Goal: Communication & Community: Answer question/provide support

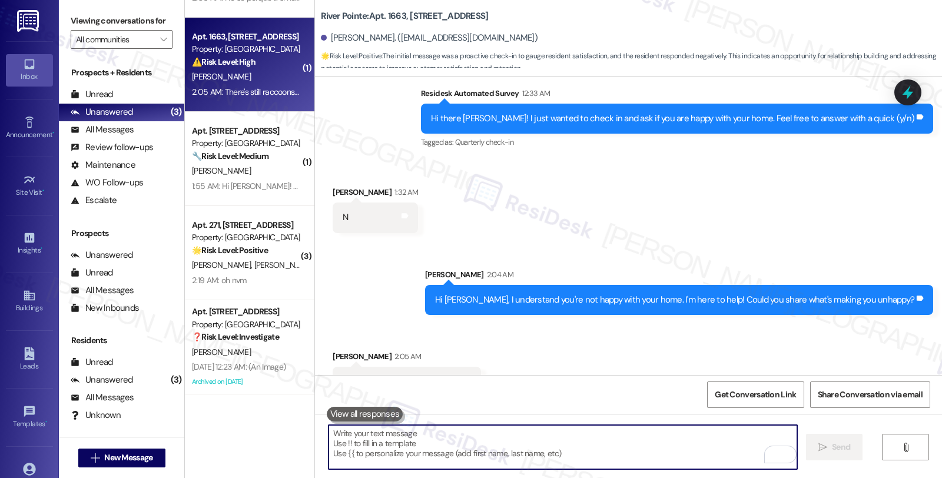
scroll to position [1493, 0]
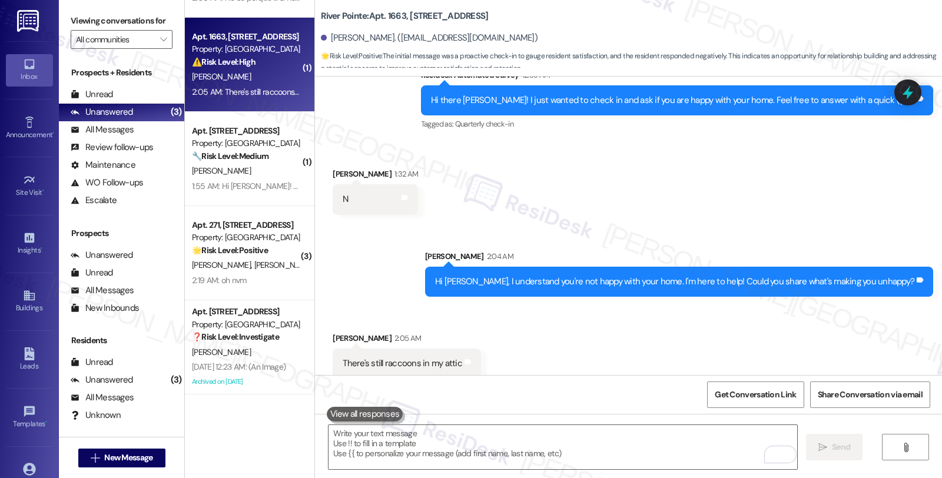
click at [611, 154] on div "Received via SMS [PERSON_NAME] 1:32 AM N Tags and notes" at bounding box center [628, 182] width 627 height 82
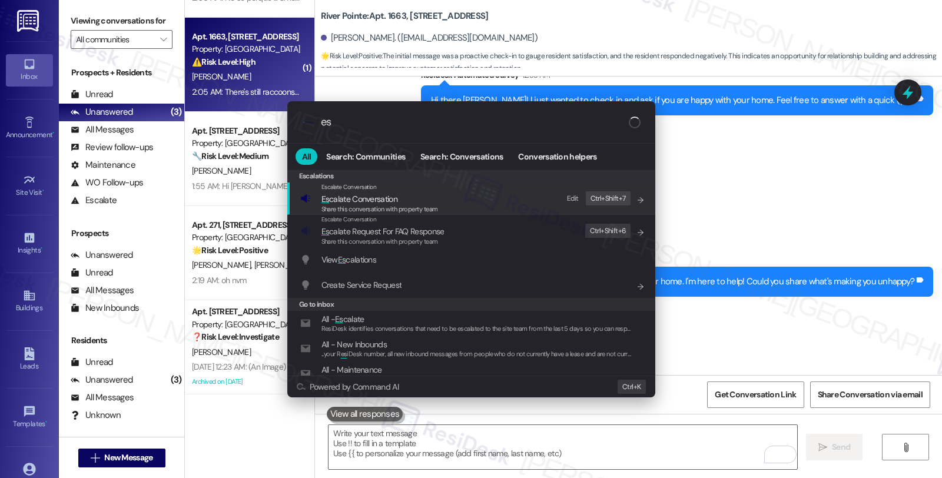
type input "e"
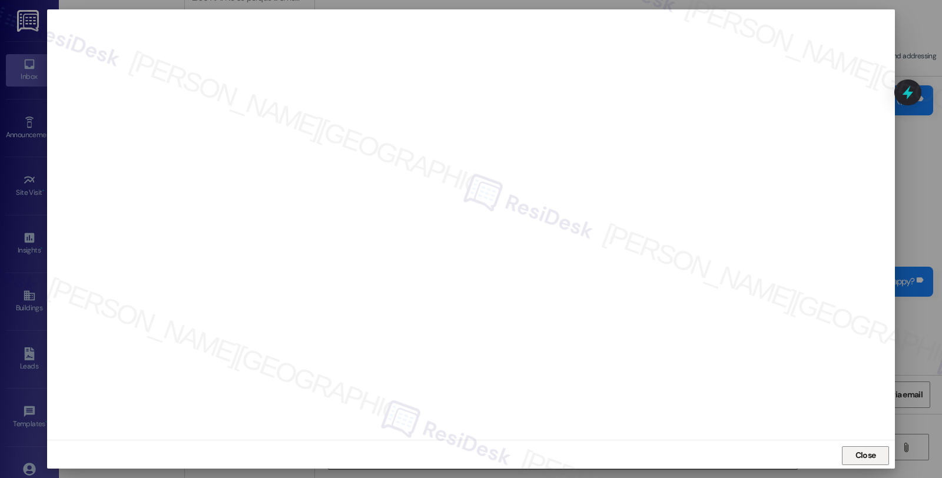
click at [853, 450] on span "Close" at bounding box center [865, 455] width 25 height 12
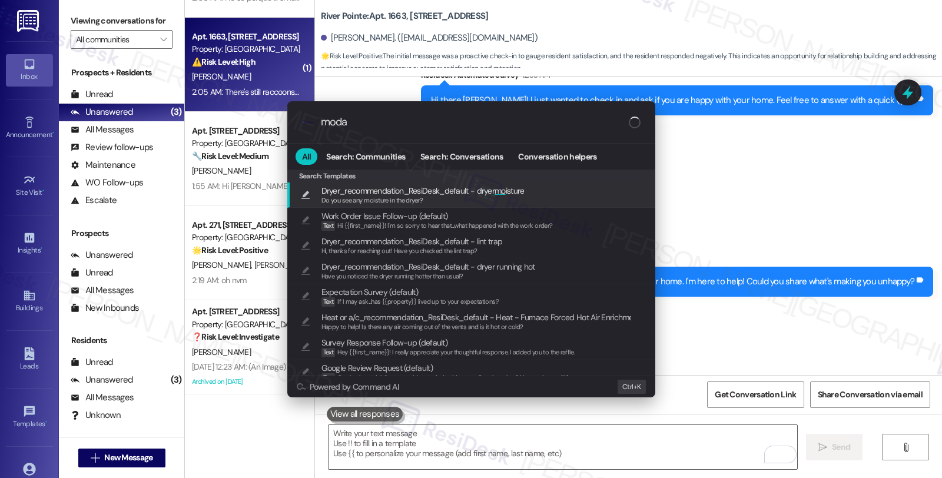
type input "modal"
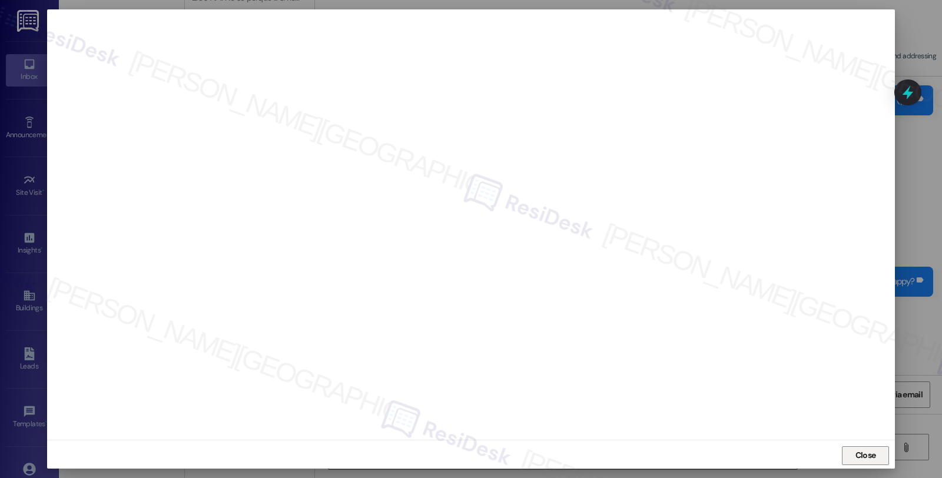
click at [861, 458] on span "Close" at bounding box center [866, 455] width 21 height 12
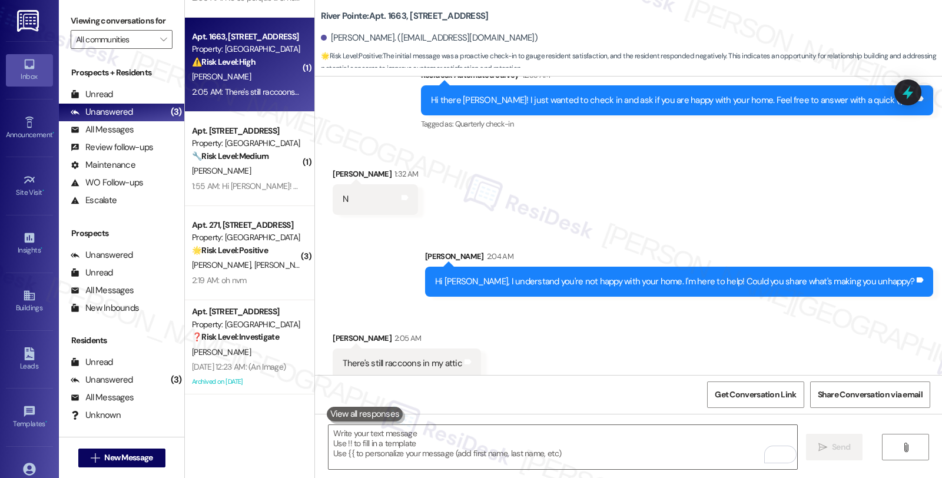
click at [333, 332] on div "[PERSON_NAME] 2:05 AM" at bounding box center [407, 340] width 148 height 16
copy div "Tevide"
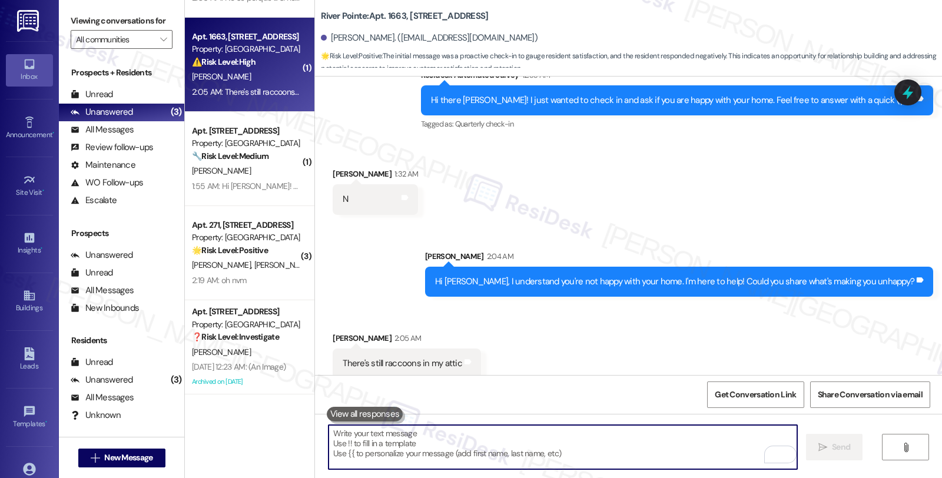
click at [367, 434] on textarea "To enrich screen reader interactions, please activate Accessibility in Grammarl…" at bounding box center [563, 447] width 469 height 44
paste textarea "Tevide"
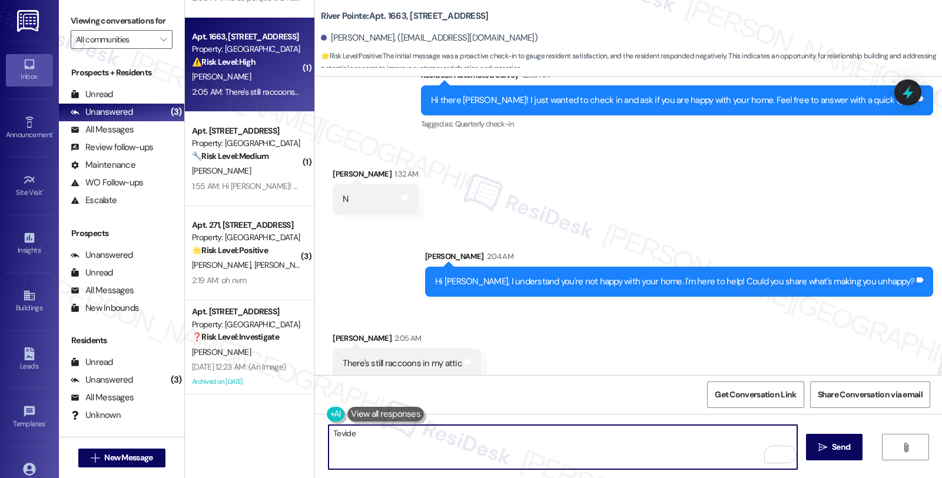
click at [333, 332] on div "[PERSON_NAME] 2:05 AM" at bounding box center [407, 340] width 148 height 16
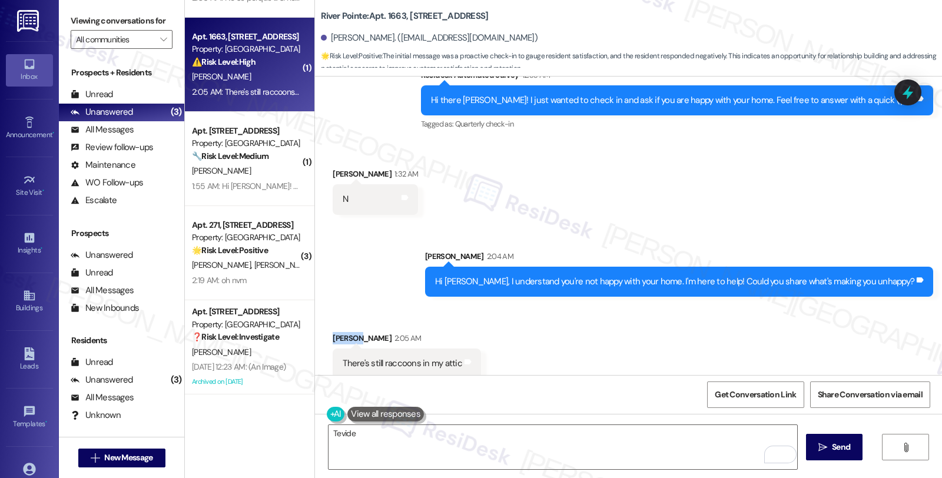
click at [333, 332] on div "[PERSON_NAME] 2:05 AM" at bounding box center [407, 340] width 148 height 16
copy div "Tevide"
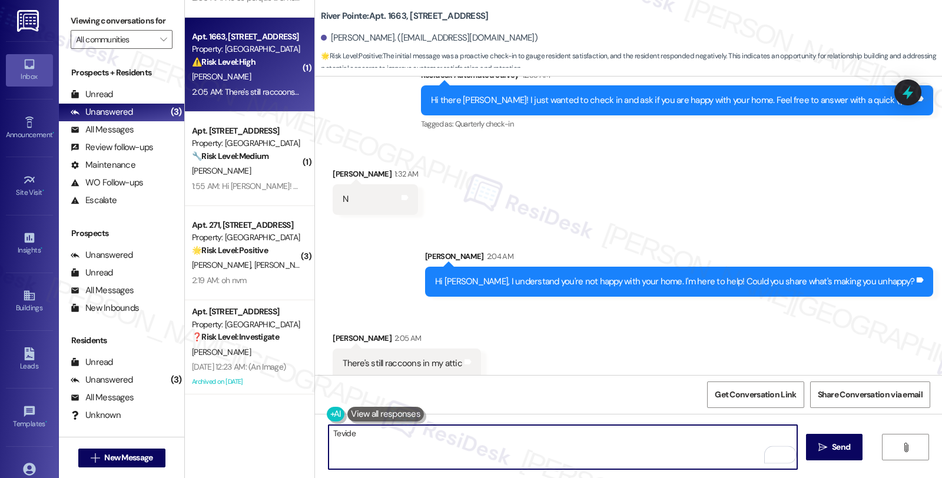
click at [329, 434] on textarea "Tevide" at bounding box center [563, 447] width 469 height 44
click at [578, 427] on textarea "I'm sorry to hear about the raccoons in your attic, Tevide" at bounding box center [563, 447] width 469 height 44
click at [587, 433] on textarea "I'm sorry to hear about the raccoons in your attic, Tevide. Do you have" at bounding box center [563, 447] width 469 height 44
type textarea "I'm sorry to hear about the raccoons in your attic, Tevide. Do you have an open…"
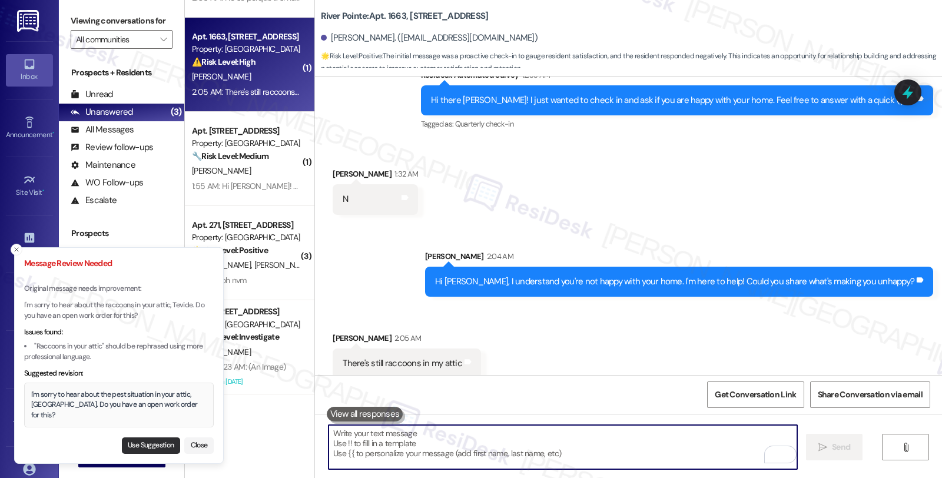
click at [150, 442] on button "Use Suggestion" at bounding box center [151, 445] width 58 height 16
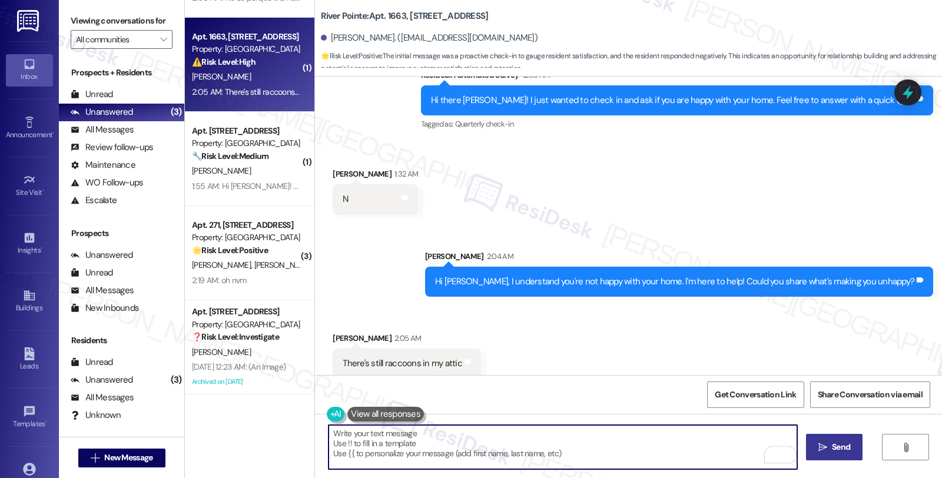
type textarea "I'm sorry to hear about the pest situation in your attic, [GEOGRAPHIC_DATA]. Do…"
click at [830, 449] on span "Send" at bounding box center [841, 447] width 23 height 12
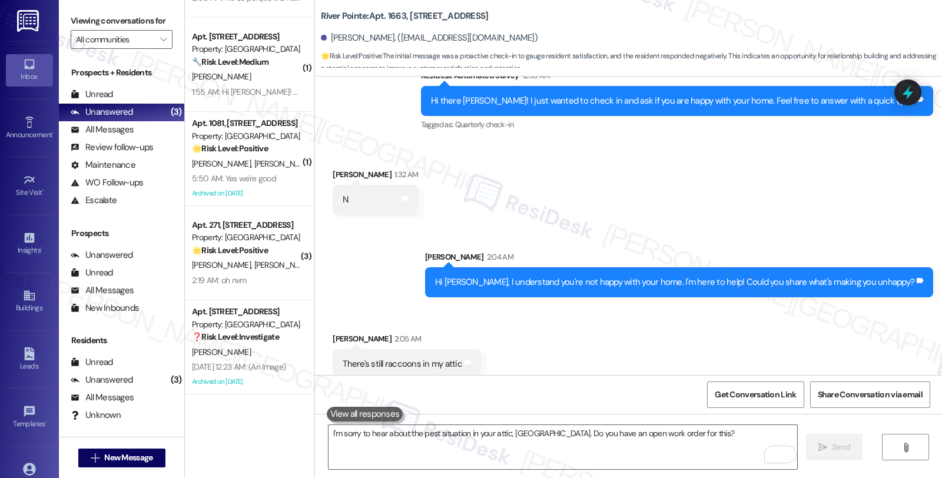
scroll to position [1575, 0]
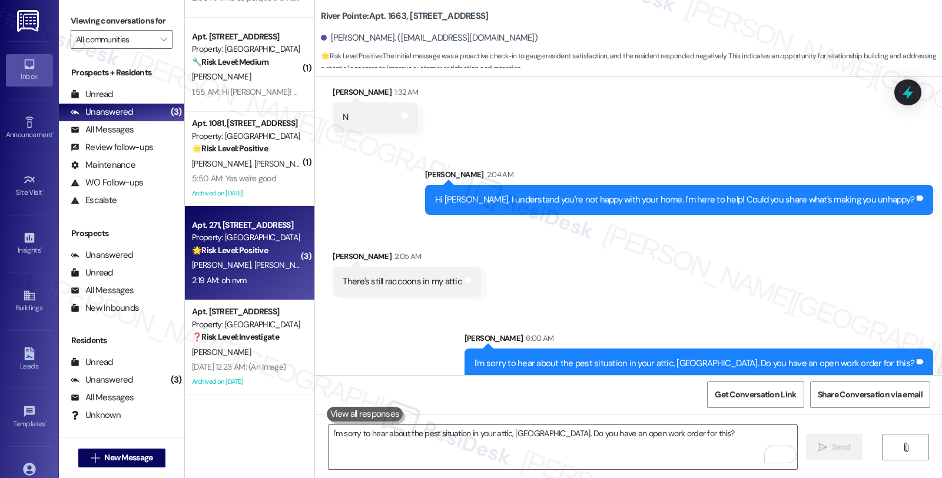
click at [285, 255] on div "🌟 Risk Level: Positive The initial message was a check-in to gauge resident sat…" at bounding box center [246, 250] width 109 height 12
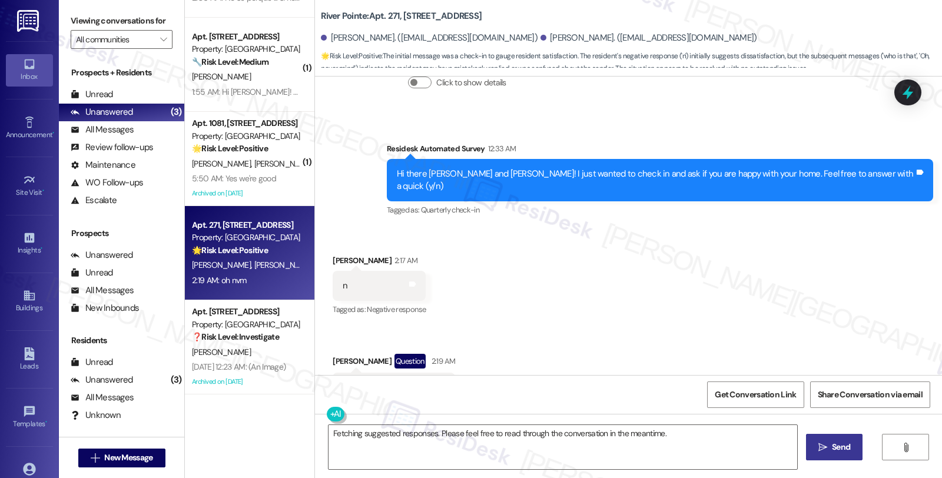
scroll to position [2539, 0]
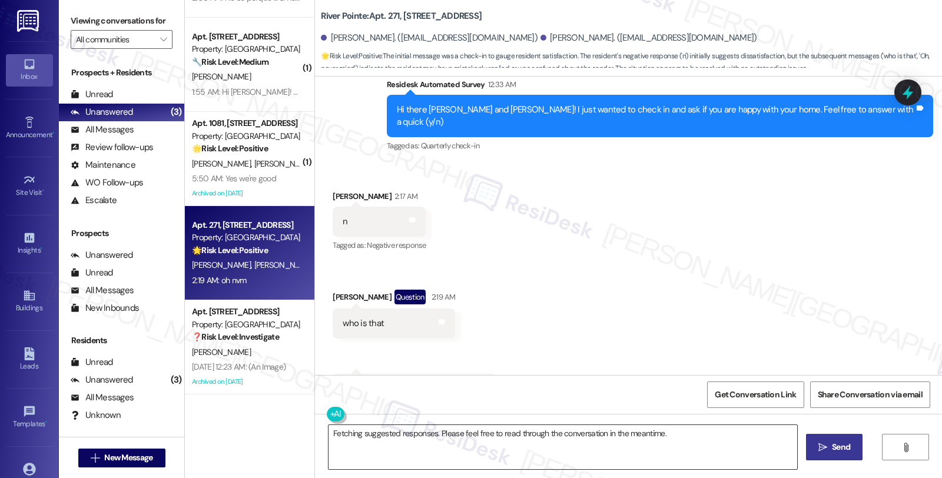
click at [329, 432] on textarea "Fetching suggested responses. Please feel free to read through the conversation…" at bounding box center [563, 447] width 469 height 44
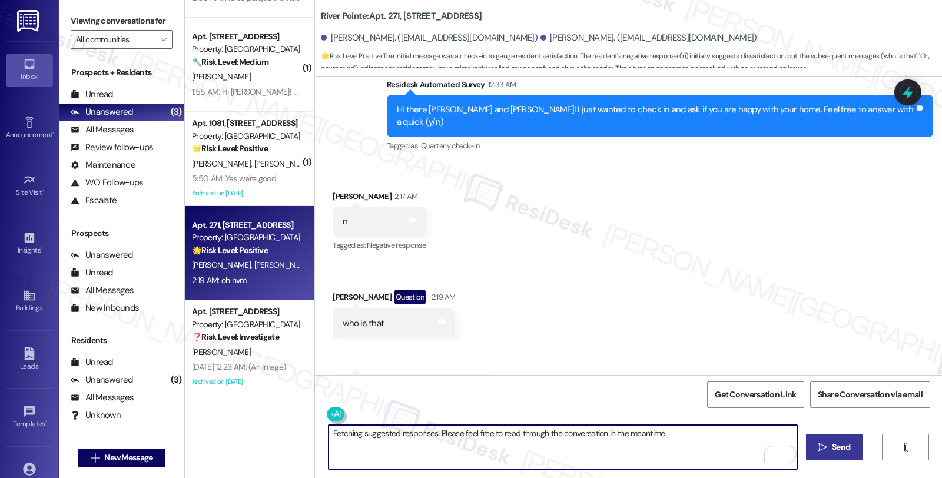
click at [490, 454] on textarea "Fetching suggested responses. Please feel free to read through the conversation…" at bounding box center [563, 447] width 469 height 44
paste textarea "Hi, I'm sorry to hear you're not happy with your home. We're here to help impro…"
drag, startPoint x: 332, startPoint y: 433, endPoint x: 596, endPoint y: 469, distance: 267.4
click at [596, 469] on div "Hi, I'm sorry to hear you're not happy with your home. We're here to help impro…" at bounding box center [563, 447] width 470 height 45
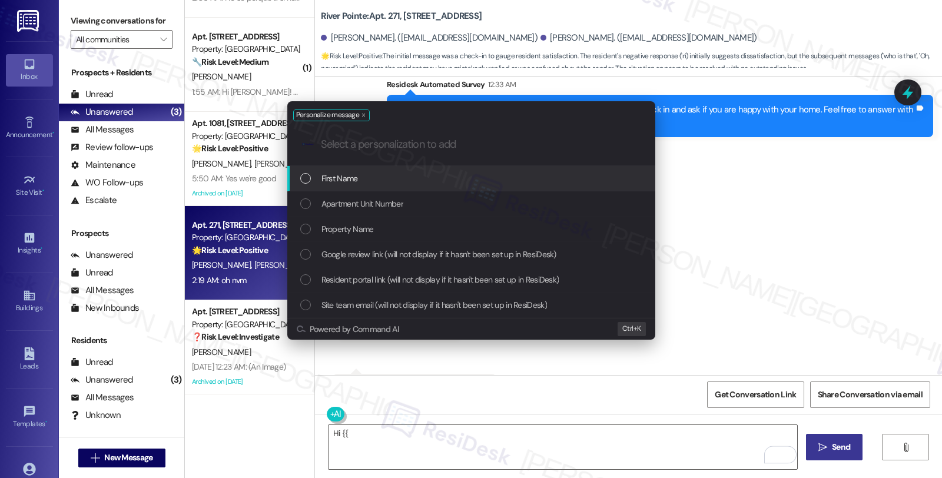
click at [443, 184] on div "First Name" at bounding box center [472, 178] width 344 height 13
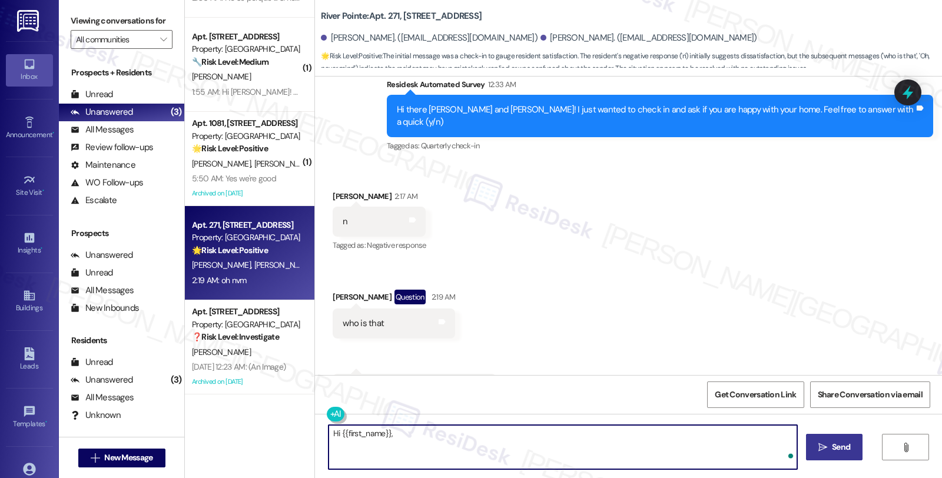
paste textarea "Hi, I'm sorry to hear you're not happy with your home. We're here to help impro…"
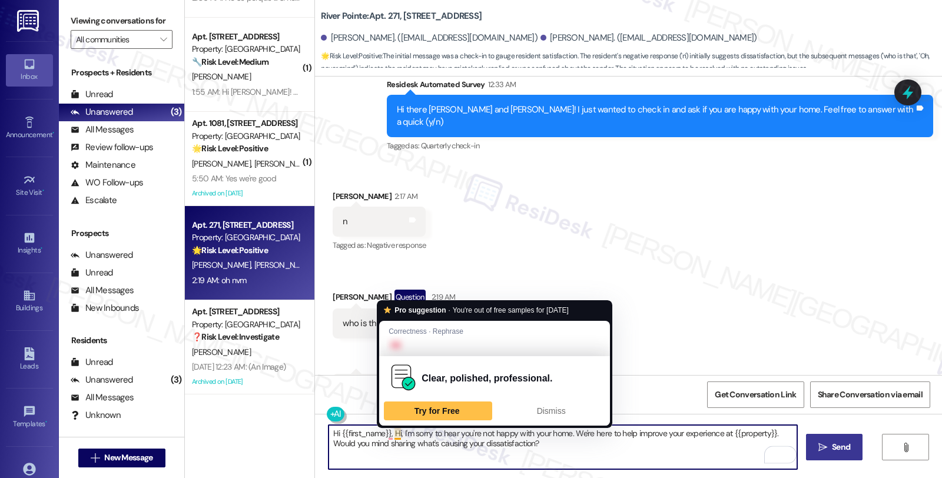
click at [389, 430] on textarea "Hi {{first_name}}, Hi, I'm sorry to hear you're not happy with your home. We're…" at bounding box center [563, 447] width 469 height 44
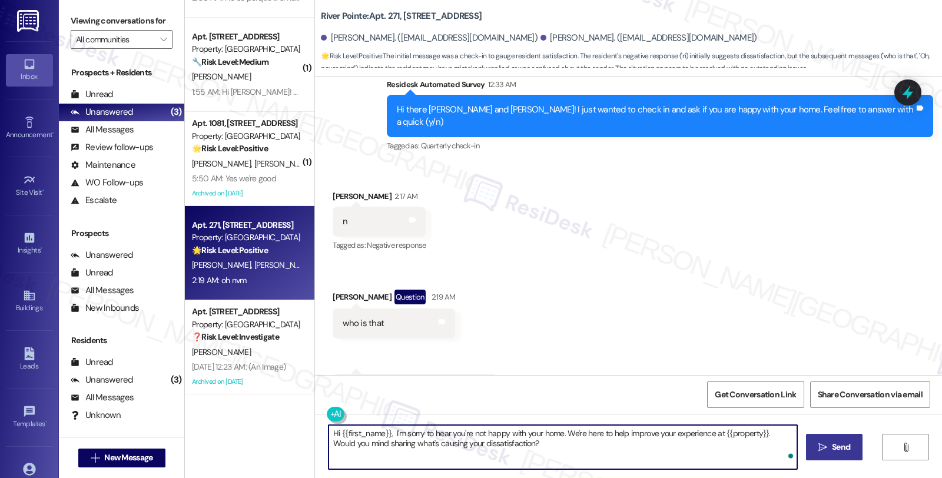
type textarea "Hi {{first_name}}, I'm sorry to hear you're not happy with your home. We're her…"
click at [574, 456] on textarea "Hi {{first_name}}, I'm sorry to hear you're not happy with your home. We're her…" at bounding box center [563, 447] width 469 height 44
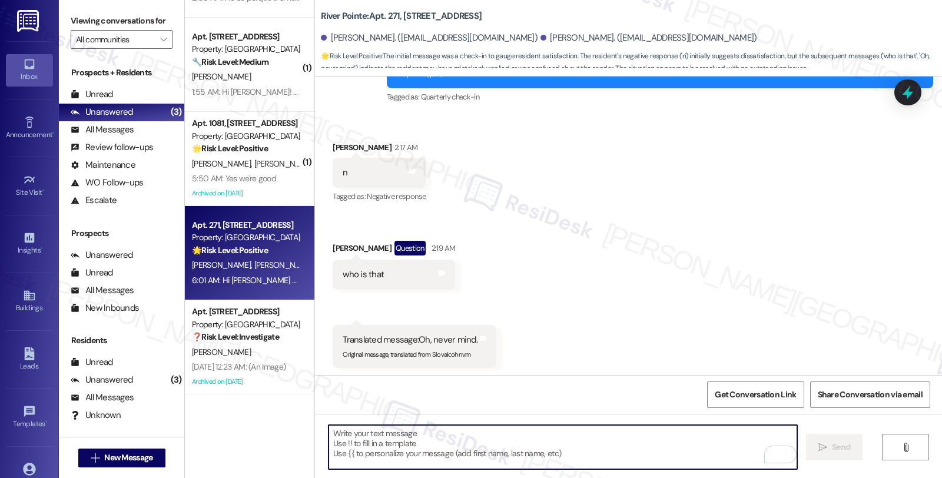
scroll to position [2634, 0]
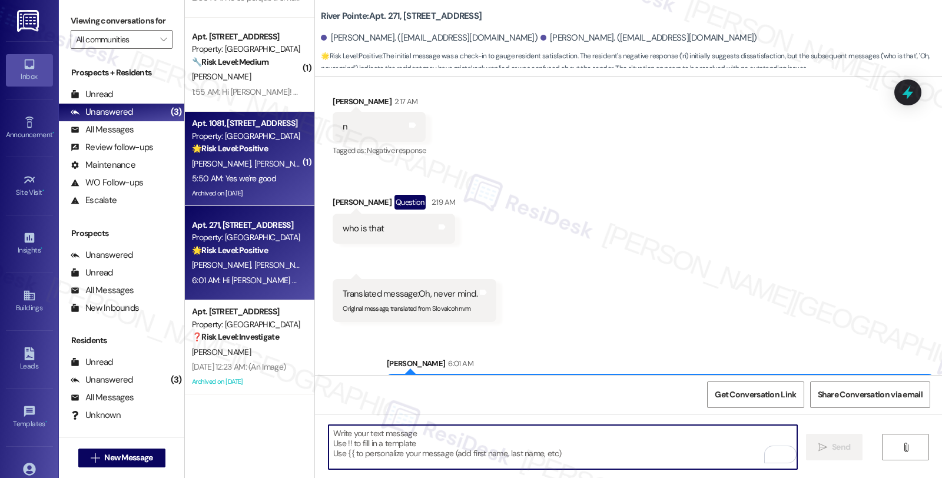
click at [267, 163] on div "[PERSON_NAME] [PERSON_NAME]" at bounding box center [246, 164] width 111 height 15
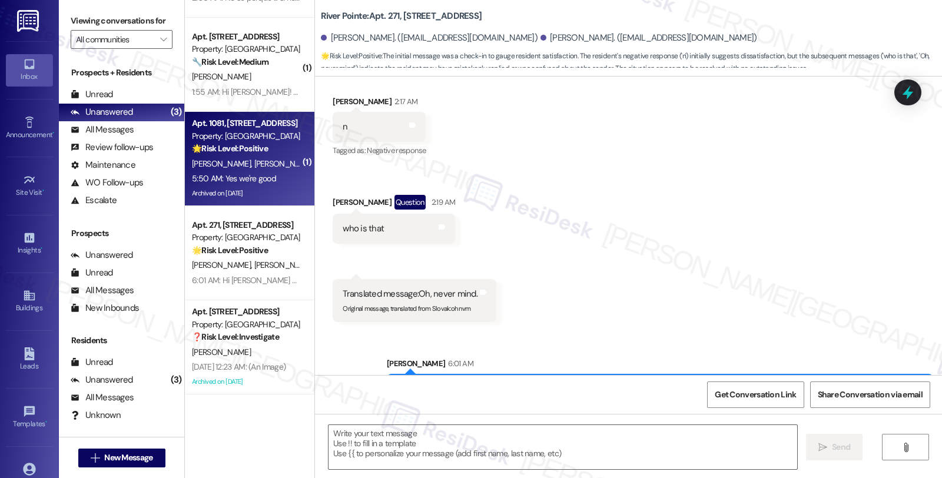
type textarea "Fetching suggested responses. Please feel free to read through the conversation…"
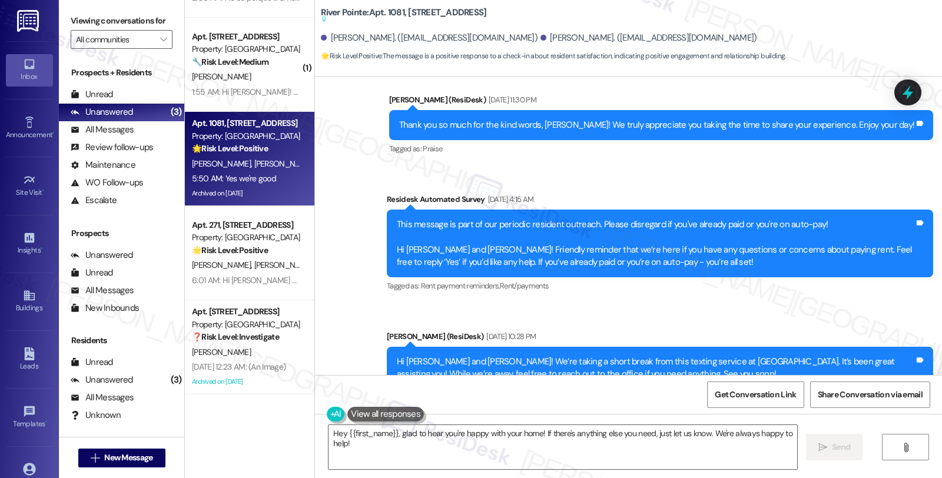
scroll to position [2609, 0]
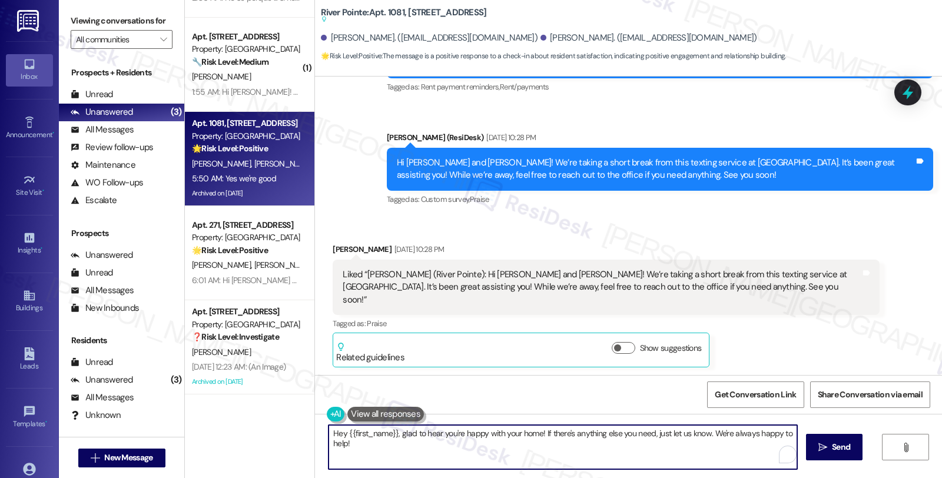
drag, startPoint x: 705, startPoint y: 432, endPoint x: 714, endPoint y: 448, distance: 18.0
click at [714, 448] on textarea "Hey {{first_name}}, glad to hear you're happy with your home! If there's anythi…" at bounding box center [563, 447] width 469 height 44
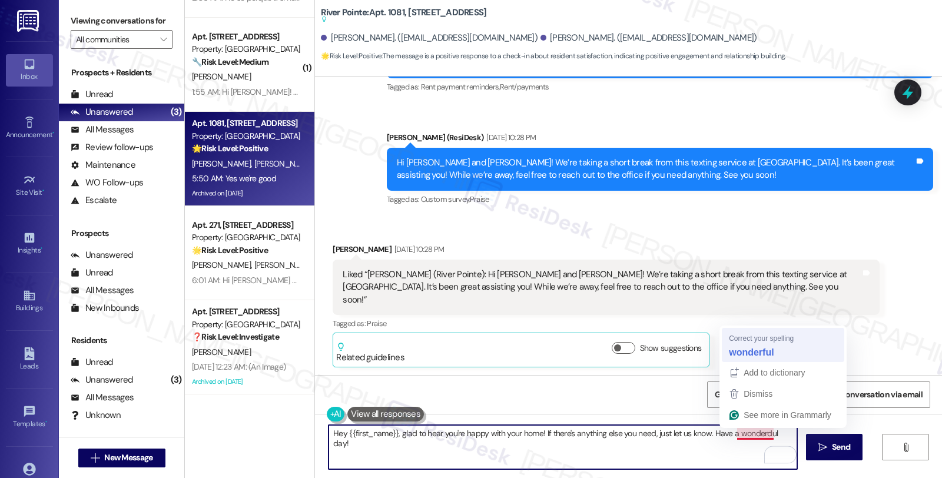
type textarea "Hey {{first_name}}, glad to hear you're happy with your home! If there's anythi…"
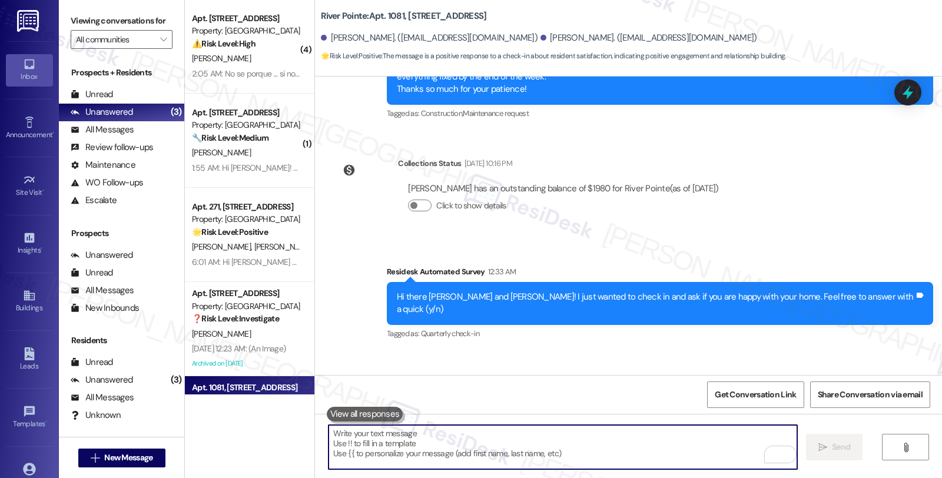
scroll to position [0, 0]
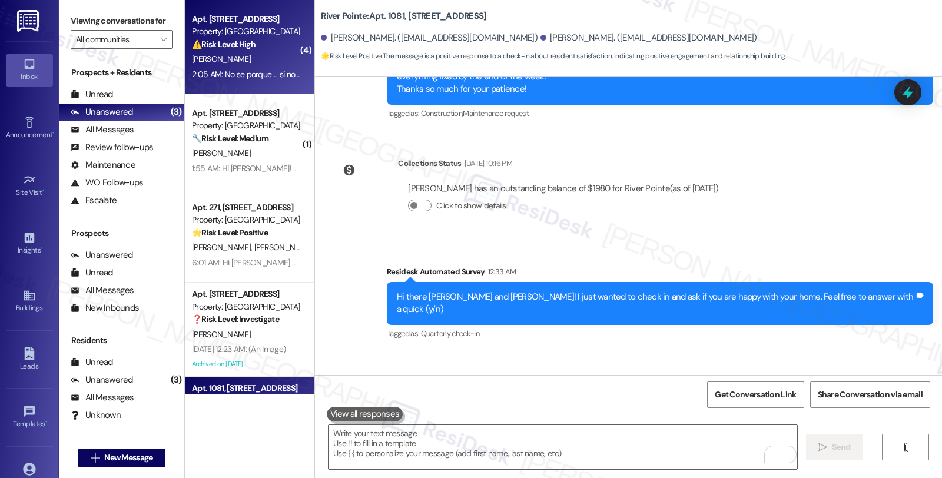
click at [274, 63] on div "[PERSON_NAME]" at bounding box center [246, 59] width 111 height 15
type textarea "Fetching suggested responses. Please feel free to read through the conversation…"
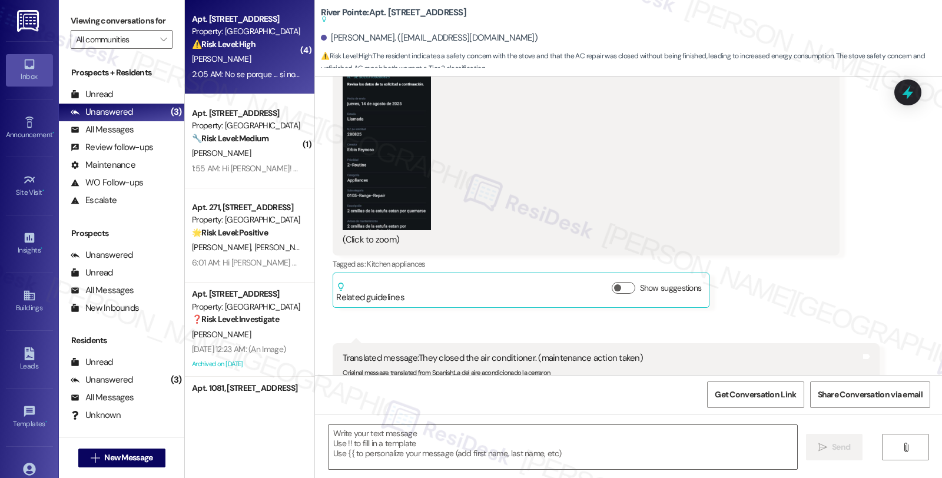
type textarea "Fetching suggested responses. Please feel free to read through the conversation…"
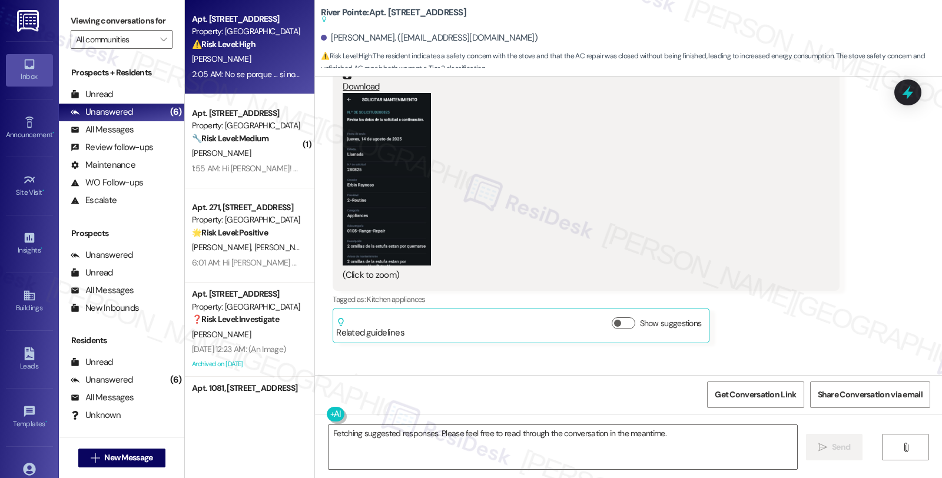
scroll to position [7562, 0]
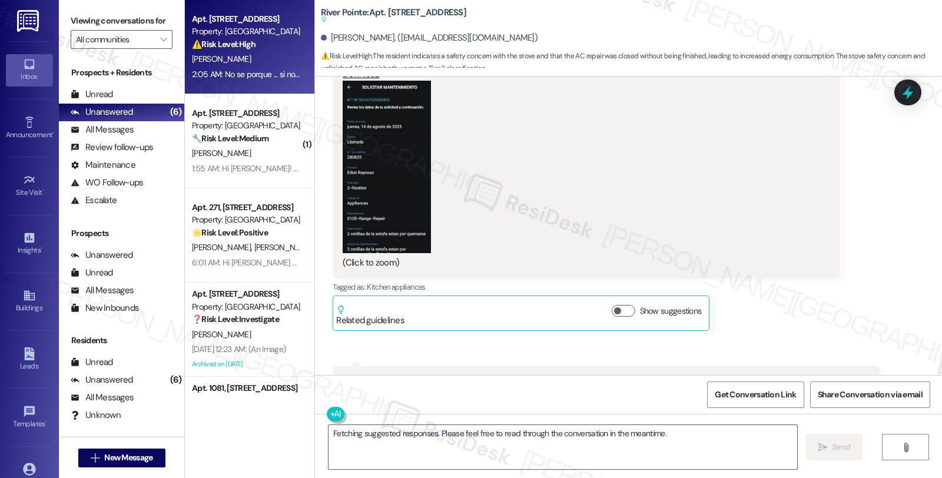
click at [398, 151] on button "Zoom image" at bounding box center [387, 167] width 88 height 173
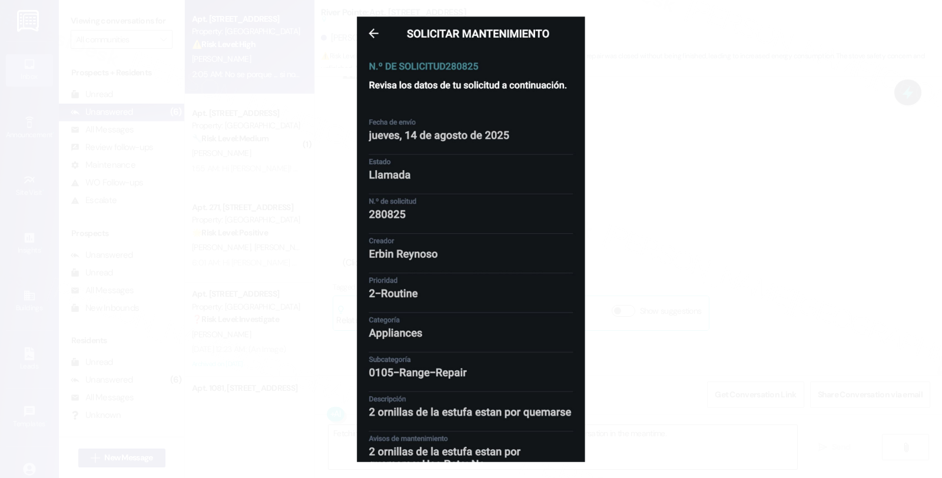
click at [619, 179] on button "Unzoom image" at bounding box center [471, 239] width 942 height 478
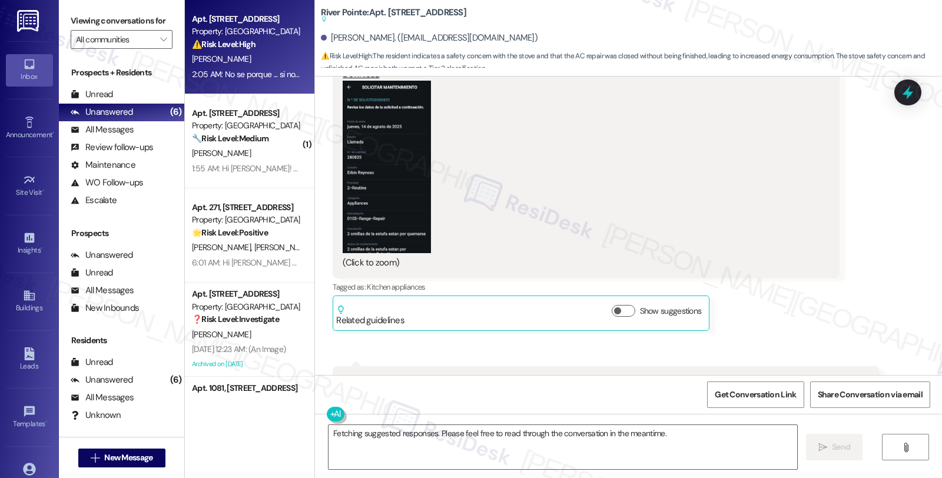
scroll to position [7628, 0]
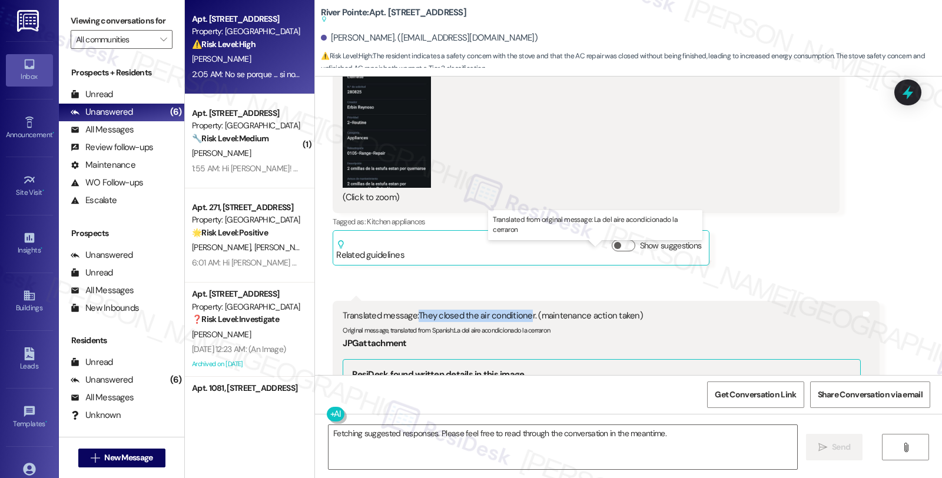
drag, startPoint x: 413, startPoint y: 251, endPoint x: 522, endPoint y: 254, distance: 109.0
click at [522, 310] on div "Translated message: They closed the air conditioner. (maintenance action taken)" at bounding box center [602, 316] width 518 height 12
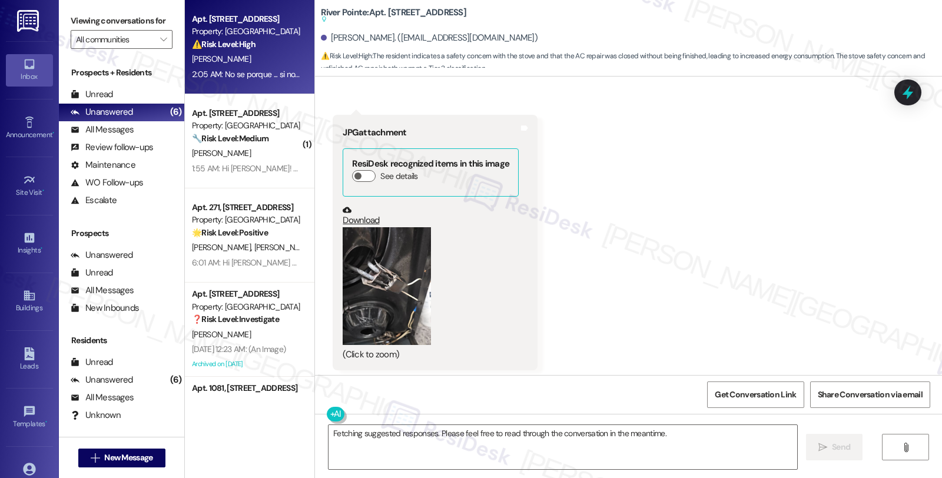
scroll to position [6908, 0]
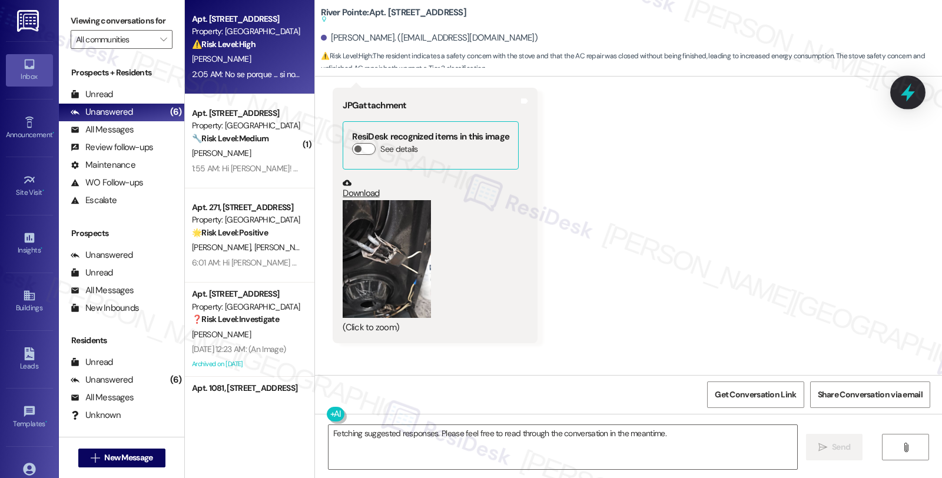
click at [913, 94] on icon at bounding box center [908, 92] width 20 height 20
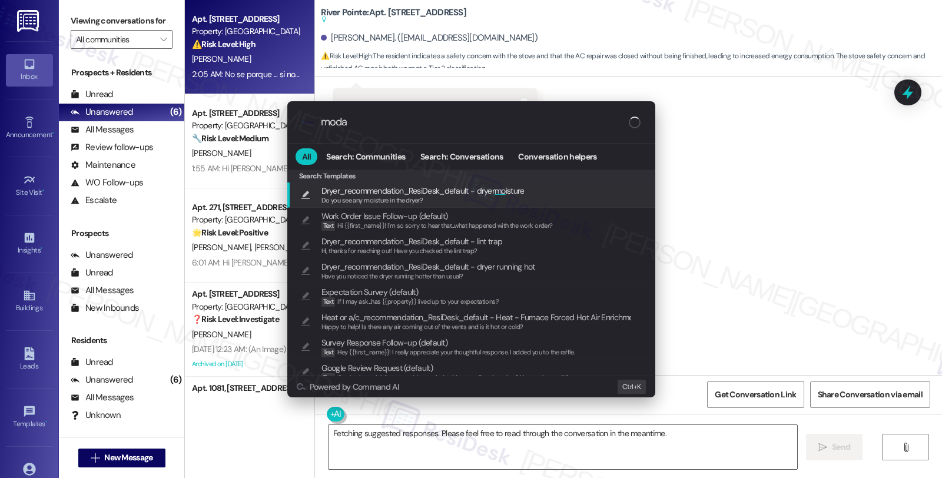
type input "modal"
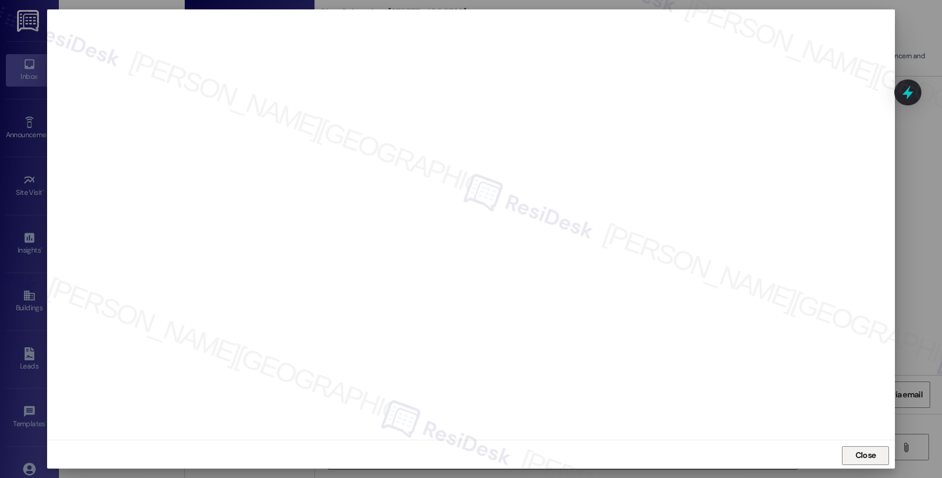
drag, startPoint x: 801, startPoint y: 157, endPoint x: 854, endPoint y: 450, distance: 298.0
click at [856, 450] on span "Close" at bounding box center [866, 455] width 21 height 12
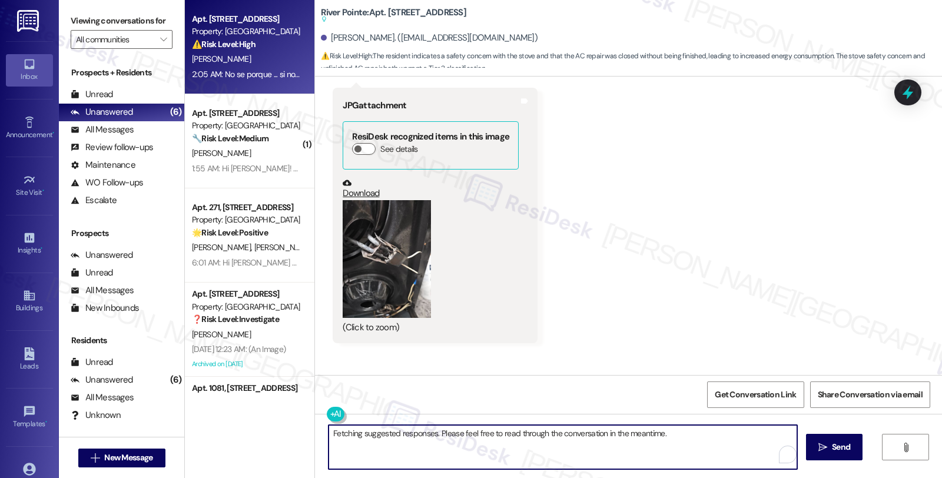
drag, startPoint x: 324, startPoint y: 436, endPoint x: 699, endPoint y: 438, distance: 375.1
click at [699, 438] on textarea "Fetching suggested responses. Please feel free to read through the conversation…" at bounding box center [563, 447] width 469 height 44
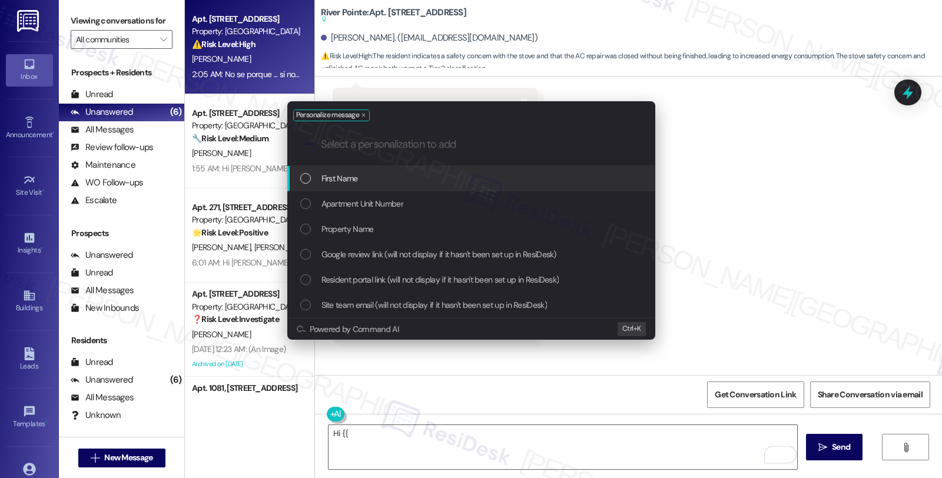
click at [522, 183] on div "First Name" at bounding box center [472, 178] width 344 height 13
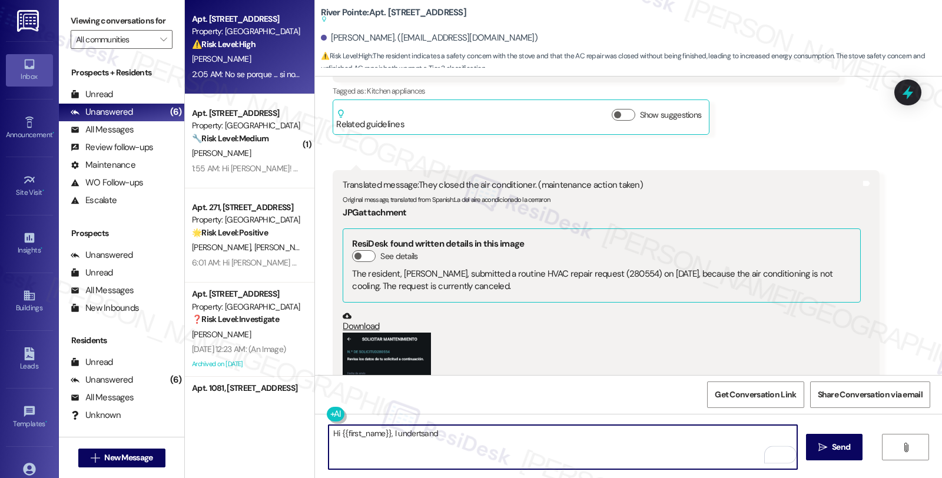
scroll to position [8020, 0]
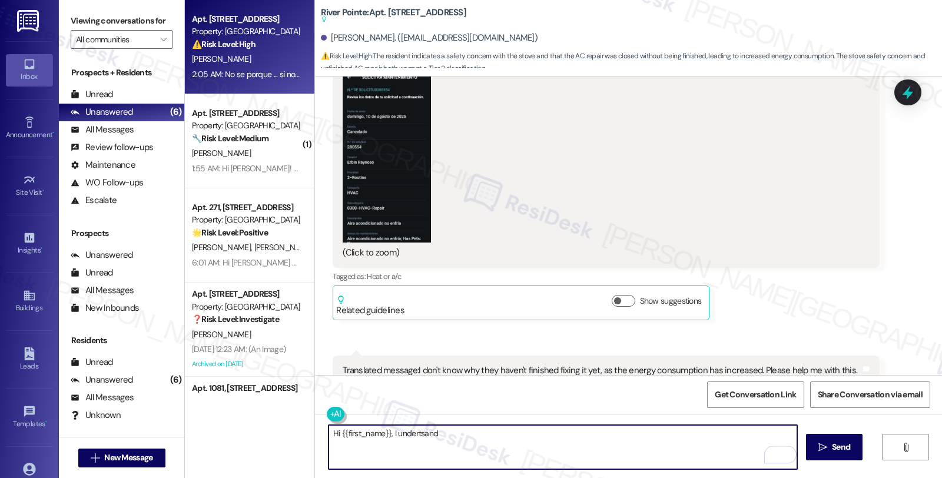
click at [416, 433] on textarea "Hi {{first_name}}, I undertsand" at bounding box center [563, 447] width 469 height 44
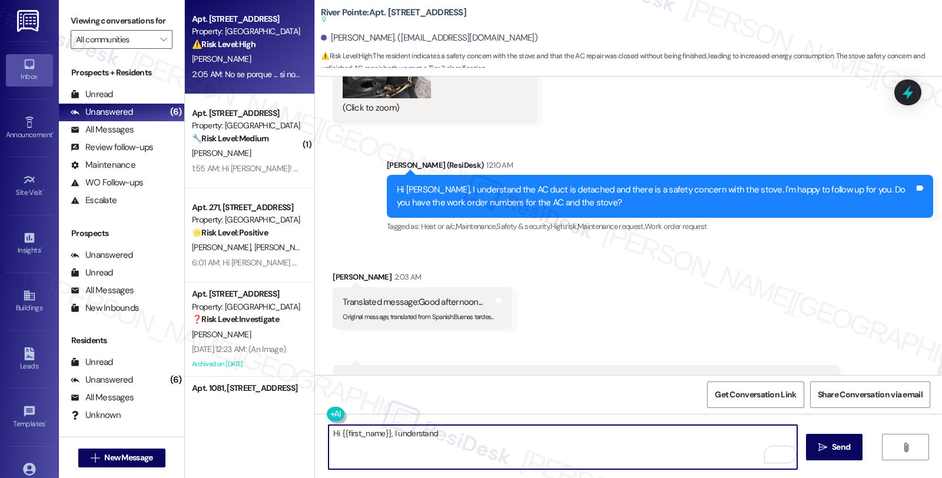
scroll to position [7104, 0]
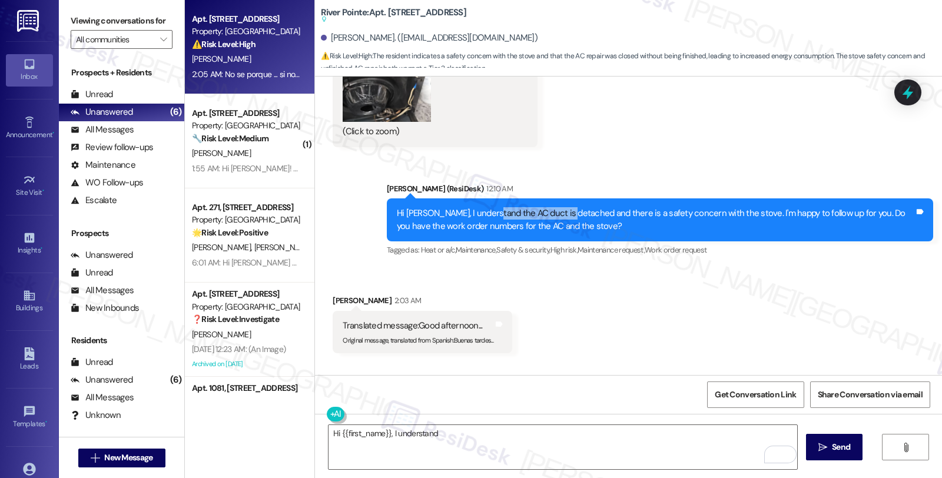
drag, startPoint x: 478, startPoint y: 145, endPoint x: 555, endPoint y: 146, distance: 77.1
click at [555, 207] on div "Hi [PERSON_NAME], I understand the AC duct is detached and there is a safety co…" at bounding box center [656, 219] width 518 height 25
copy div "AC duct is detached"
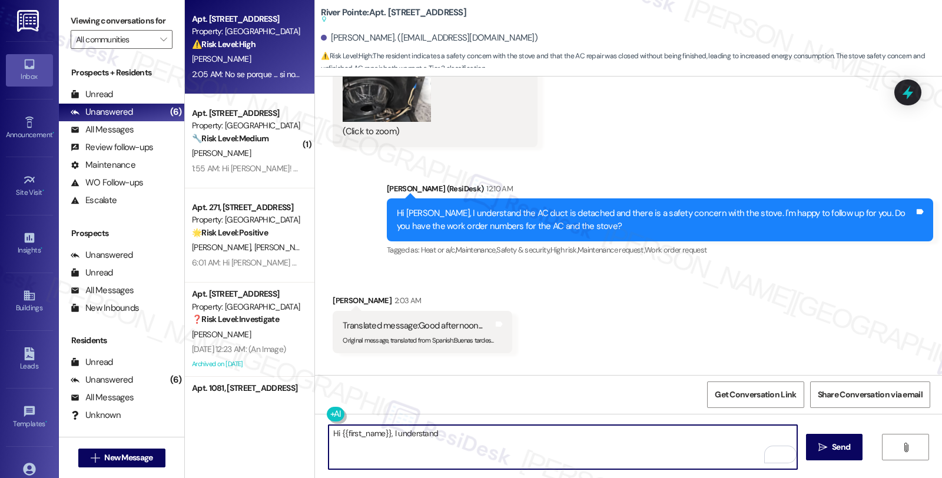
click at [460, 432] on textarea "Hi {{first_name}}, I understand" at bounding box center [563, 447] width 469 height 44
paste textarea "AC duct is detached"
click at [430, 439] on textarea "Hi {{first_name}}, I understand AC duct is detached" at bounding box center [563, 447] width 469 height 44
click at [533, 432] on textarea "Hi {{first_name}}, I understand the AC duct is detached" at bounding box center [563, 447] width 469 height 44
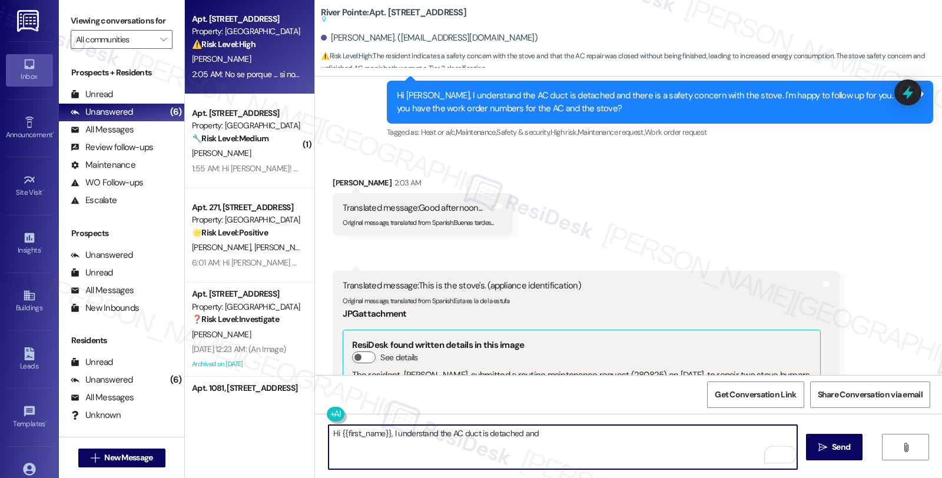
scroll to position [7366, 0]
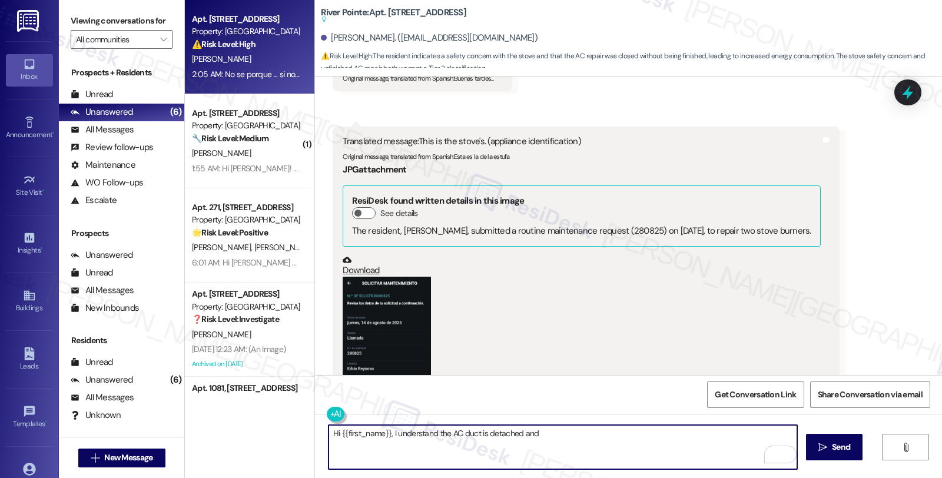
click at [410, 304] on button "Zoom image" at bounding box center [387, 363] width 88 height 173
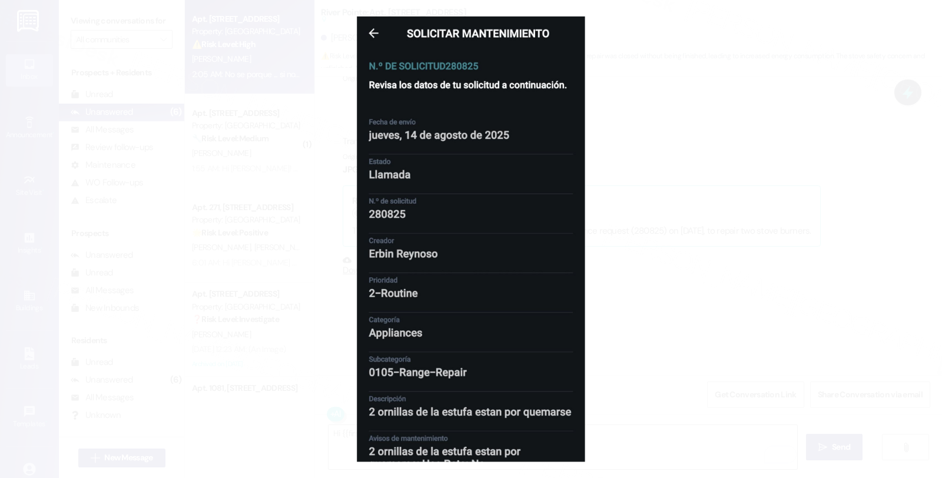
click at [704, 90] on button "Unzoom image" at bounding box center [471, 239] width 942 height 478
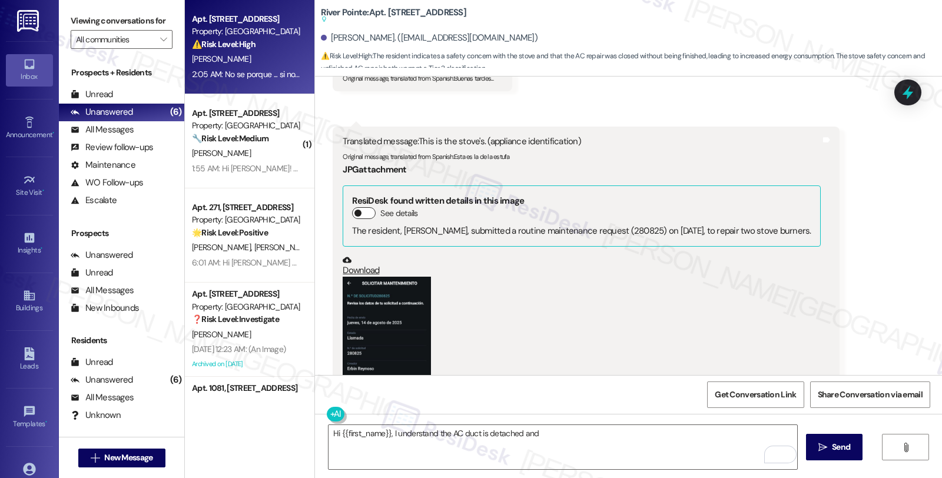
click at [363, 207] on button "See details" at bounding box center [364, 213] width 24 height 12
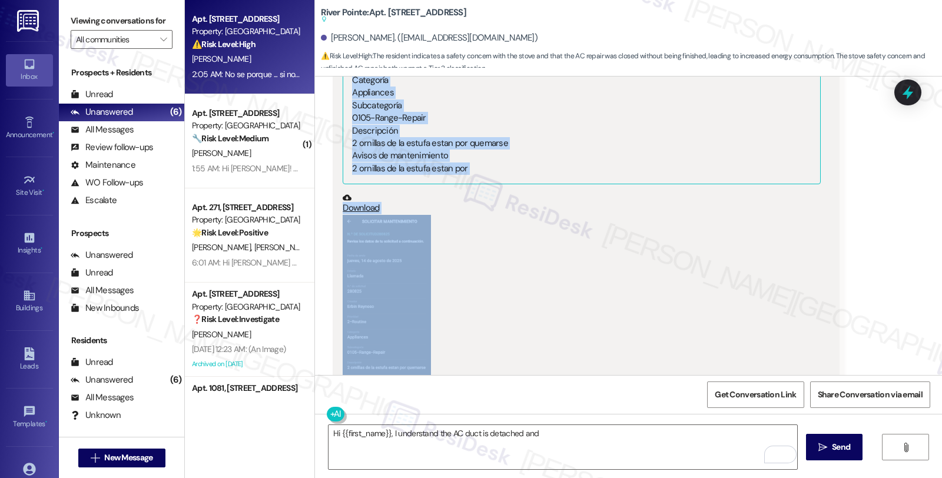
scroll to position [7712, 0]
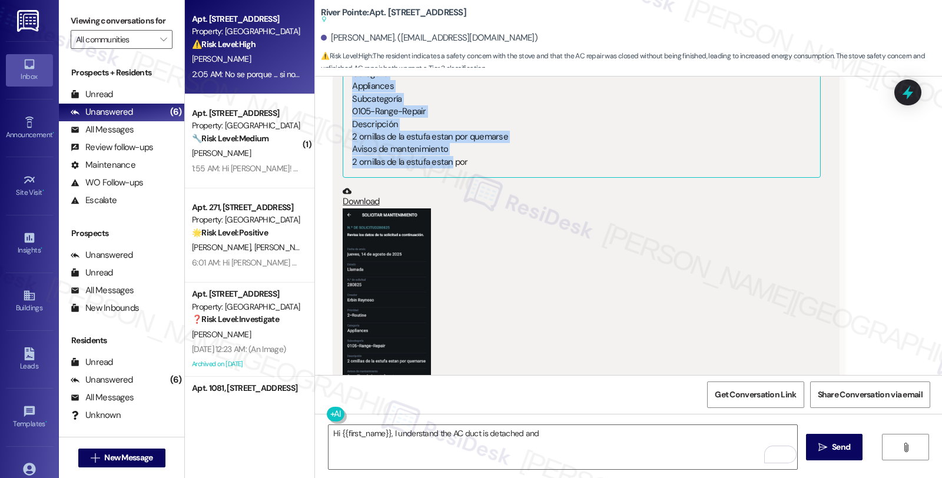
drag, startPoint x: 343, startPoint y: 152, endPoint x: 501, endPoint y: 101, distance: 165.7
click at [501, 101] on div "ResiDesk found written details in this image Hide details The resident, [PERSON…" at bounding box center [582, 8] width 478 height 339
copy div "Revisa los datos de tu solicitud a continuación. Fecha de envío jueves, 14 [PER…"
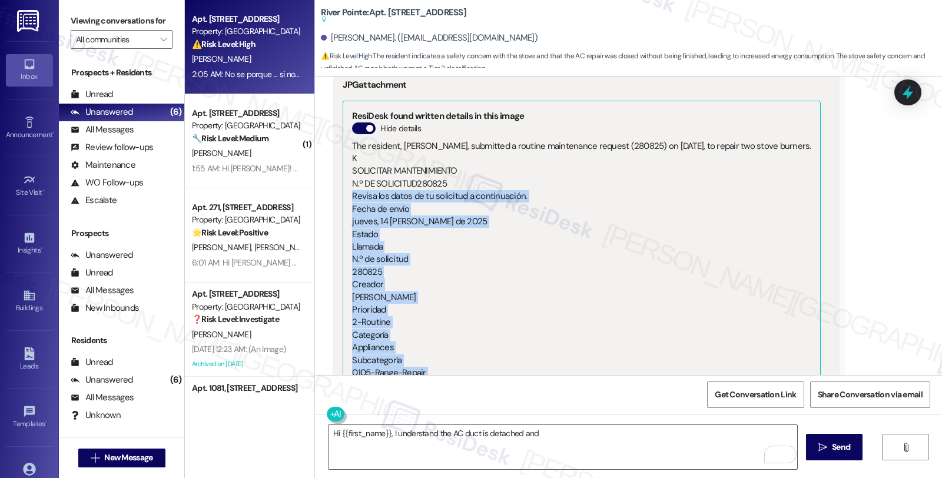
scroll to position [7190, 0]
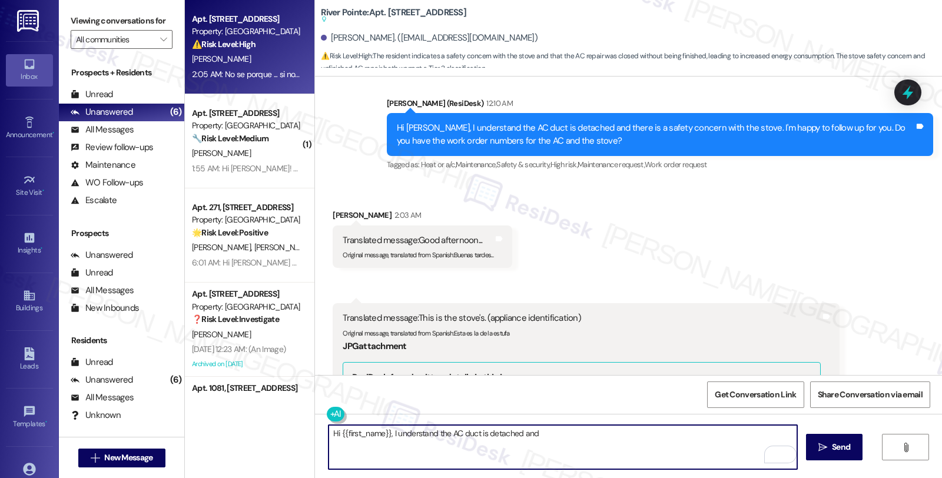
click at [329, 432] on textarea "Hi {{first_name}}, I understand the AC duct is detached and" at bounding box center [563, 447] width 469 height 44
paste textarea "280825"
type textarea "I see you have submitted work order #280825 for the stive. Do you also have the…"
click at [758, 436] on textarea "I see you have submitted work order #280825 for the stive. Do you also have the…" at bounding box center [563, 447] width 469 height 44
click at [907, 93] on icon at bounding box center [908, 93] width 14 height 18
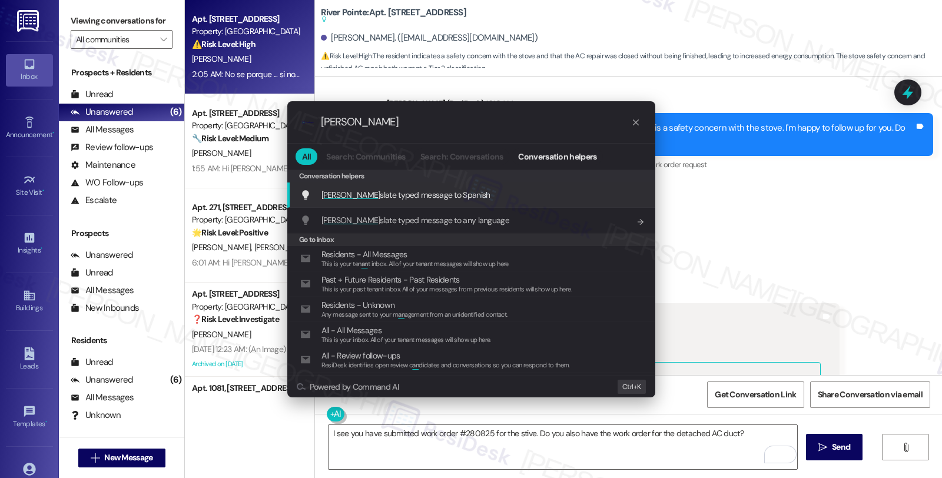
type input "[PERSON_NAME]"
click at [473, 185] on div "Tran slate typed message to Spanish Add shortcut" at bounding box center [471, 195] width 368 height 25
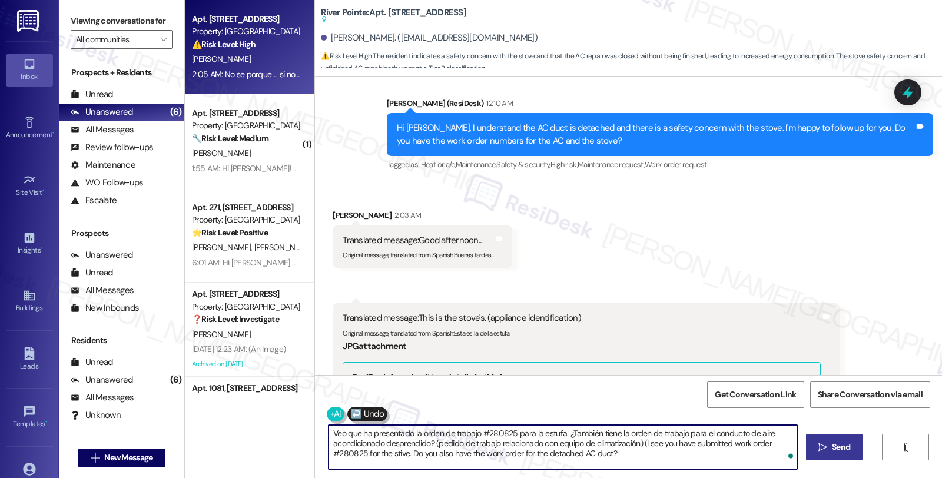
type textarea "Veo que ha presentado la orden de trabajo #280825 para la estufa. ¿También tien…"
click at [843, 439] on button " Send" at bounding box center [834, 447] width 57 height 26
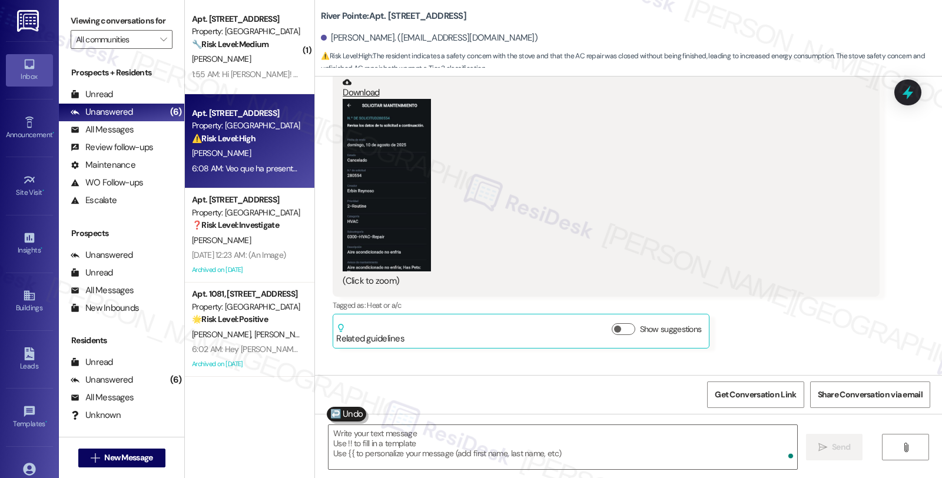
scroll to position [8405, 0]
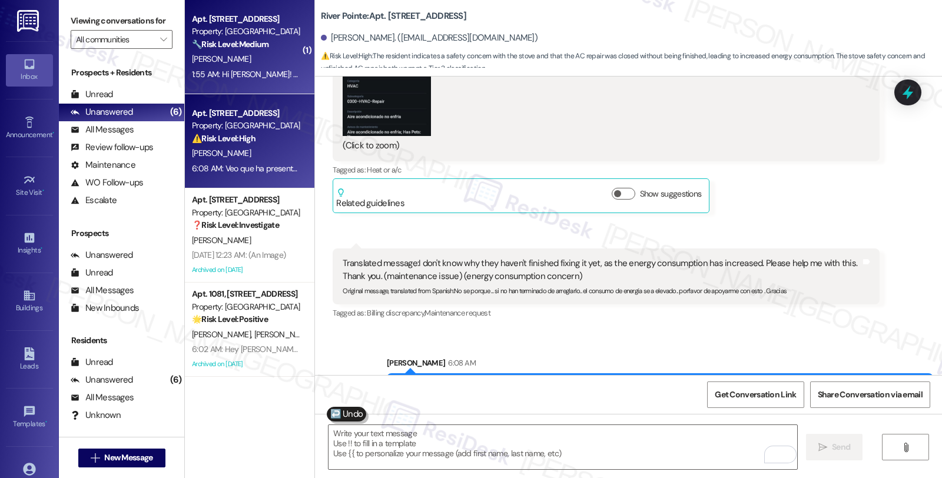
click at [284, 59] on div "[PERSON_NAME]" at bounding box center [246, 59] width 111 height 15
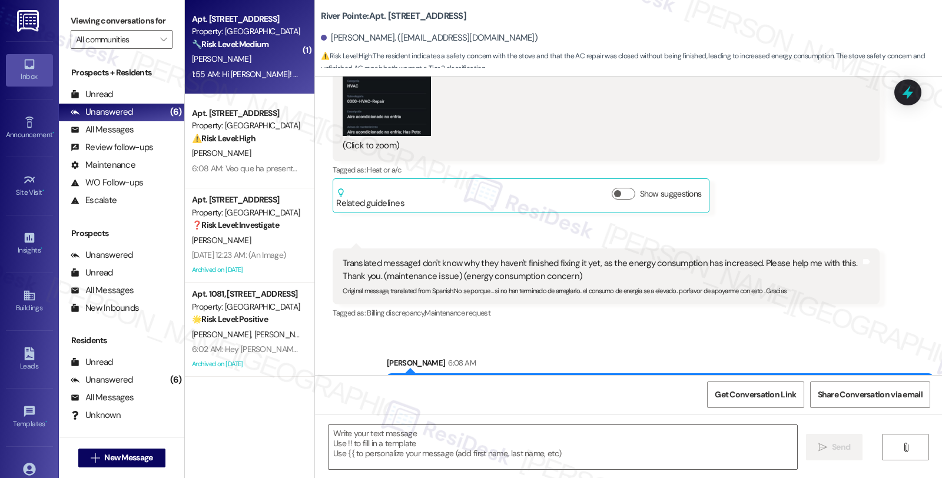
type textarea "Fetching suggested responses. Please feel free to read through the conversation…"
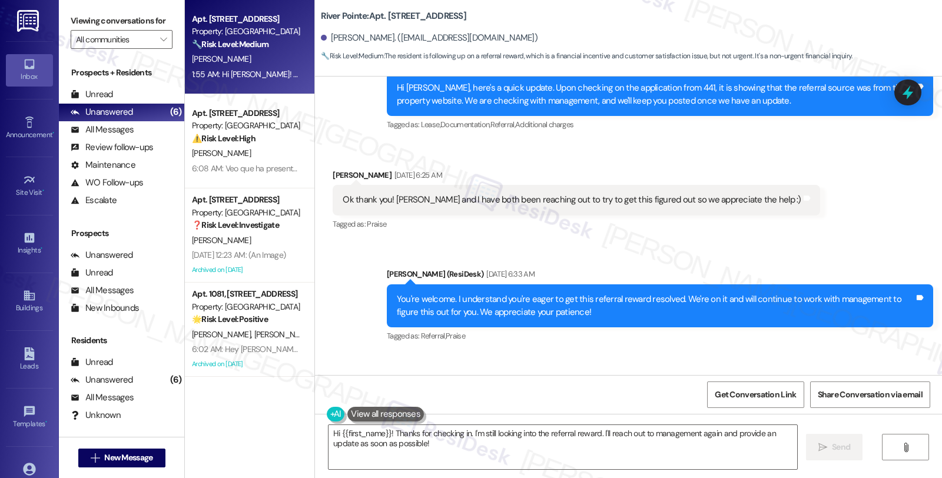
scroll to position [6213, 0]
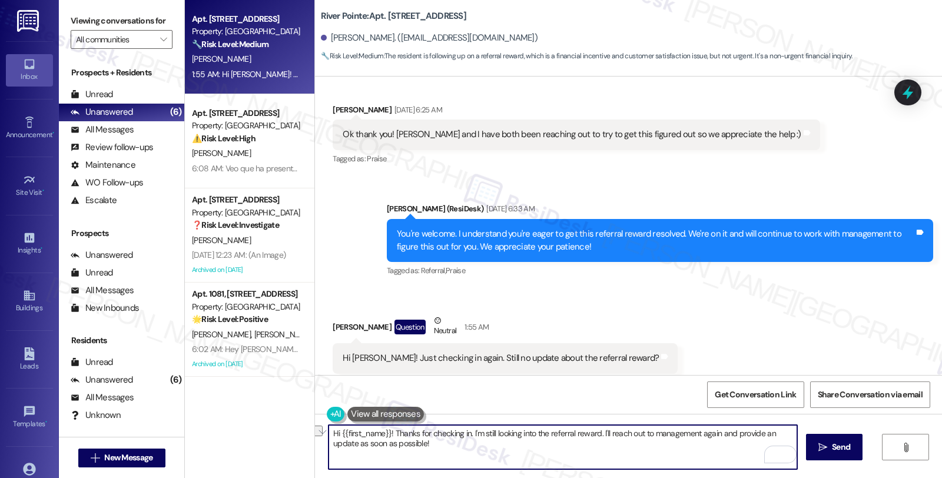
drag, startPoint x: 603, startPoint y: 434, endPoint x: 712, endPoint y: 434, distance: 109.5
click at [712, 434] on textarea "Hi {{first_name}}! Thanks for checking in. I'm still looking into the referral …" at bounding box center [563, 447] width 469 height 44
type textarea "Hi {{first_name}}! Thanks for checking in. I'm still looking into the referral …"
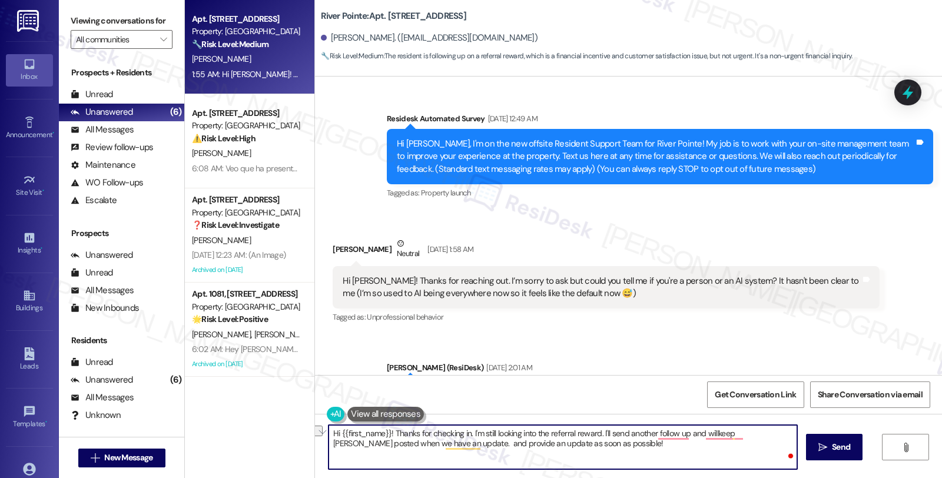
scroll to position [6213, 0]
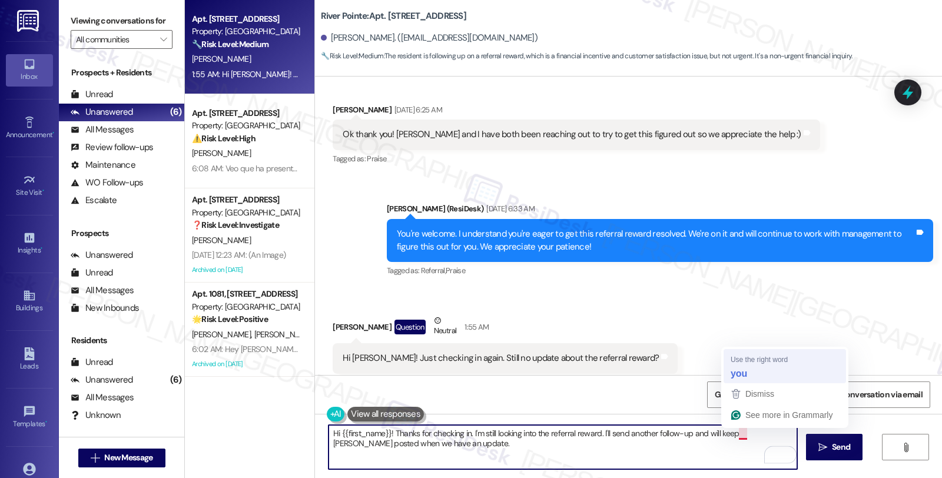
type textarea "Hi {{first_name}}! Thanks for checking in. I'm still looking into the referral …"
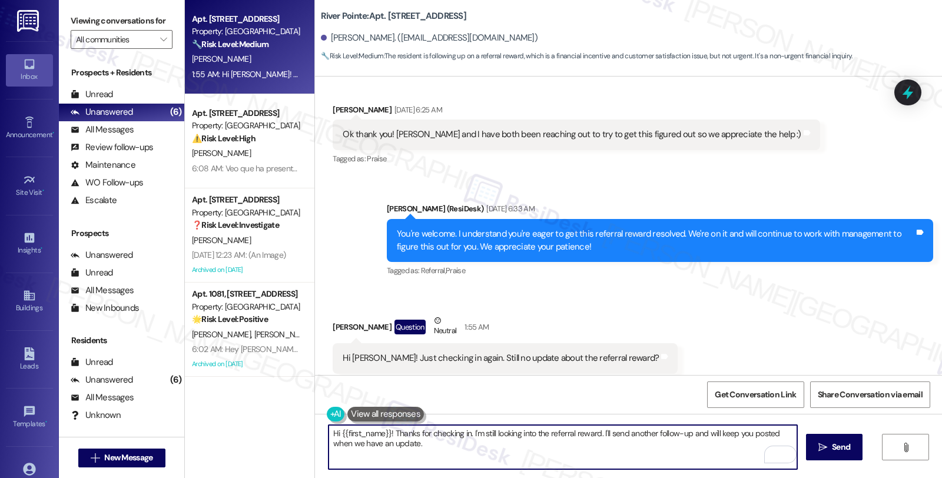
click at [479, 436] on textarea "Hi {{first_name}}! Thanks for checking in. I'm still looking into the referral …" at bounding box center [563, 447] width 469 height 44
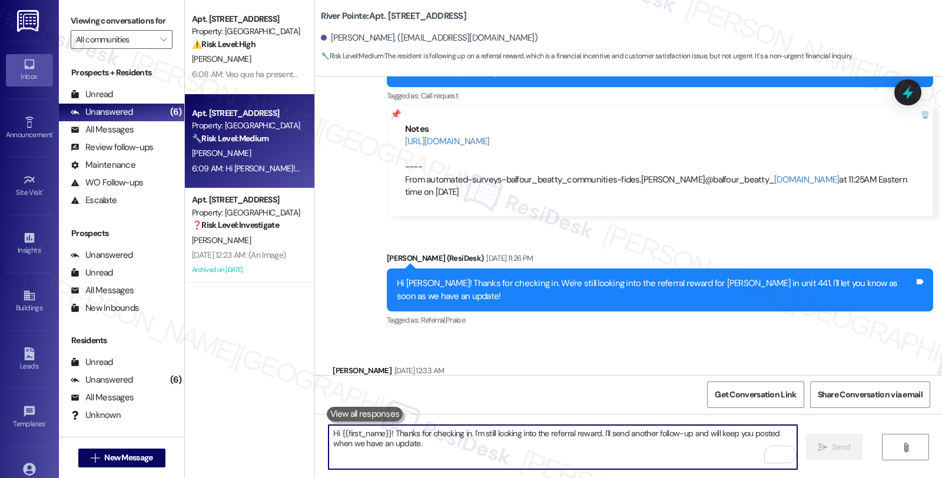
scroll to position [5522, 0]
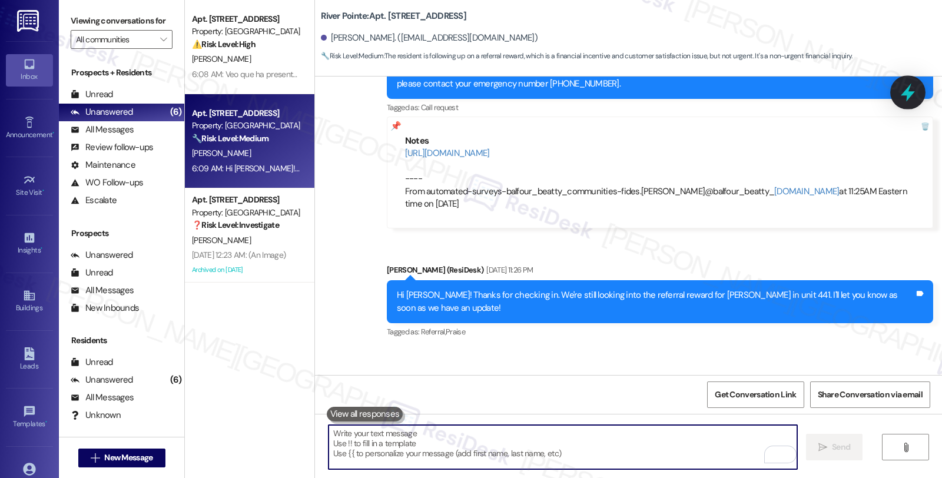
click at [899, 93] on icon at bounding box center [908, 92] width 20 height 20
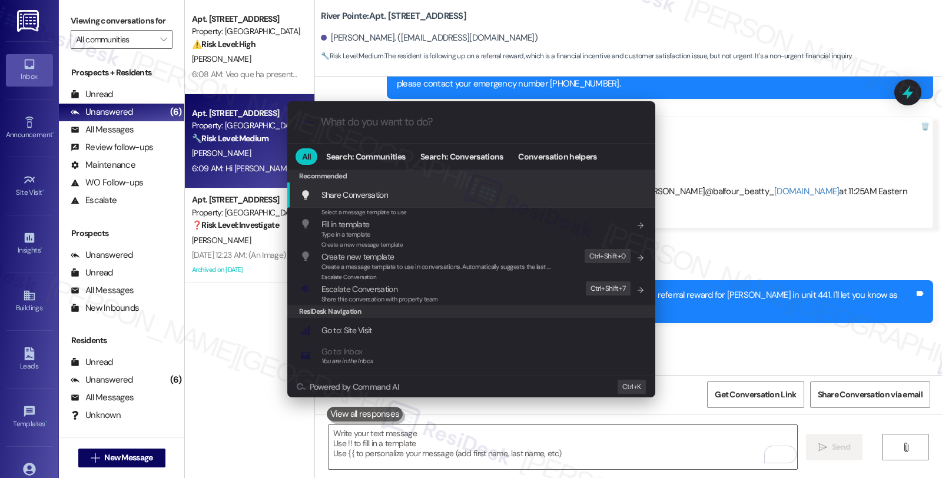
click at [731, 232] on div ".cls-1{fill:#0a055f;}.cls-2{fill:#0cc4c4;} resideskLogoBlueOrange All Search: C…" at bounding box center [471, 239] width 942 height 478
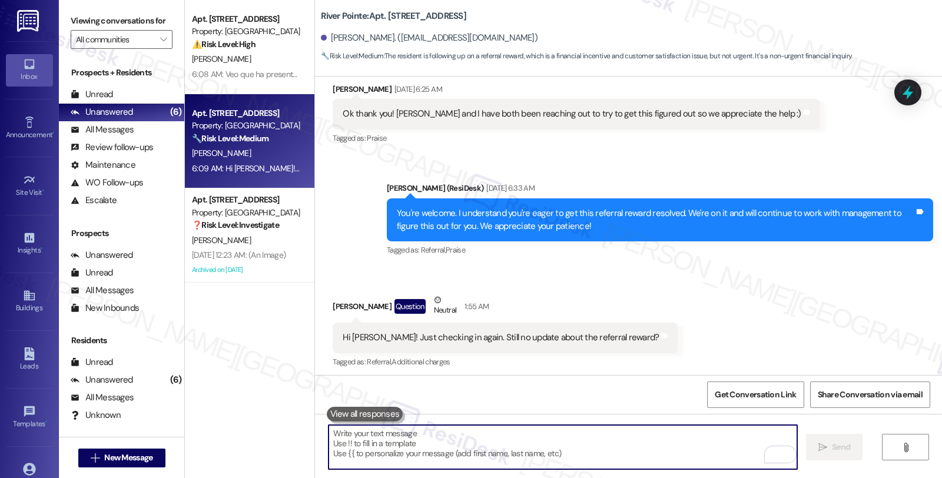
scroll to position [6308, 0]
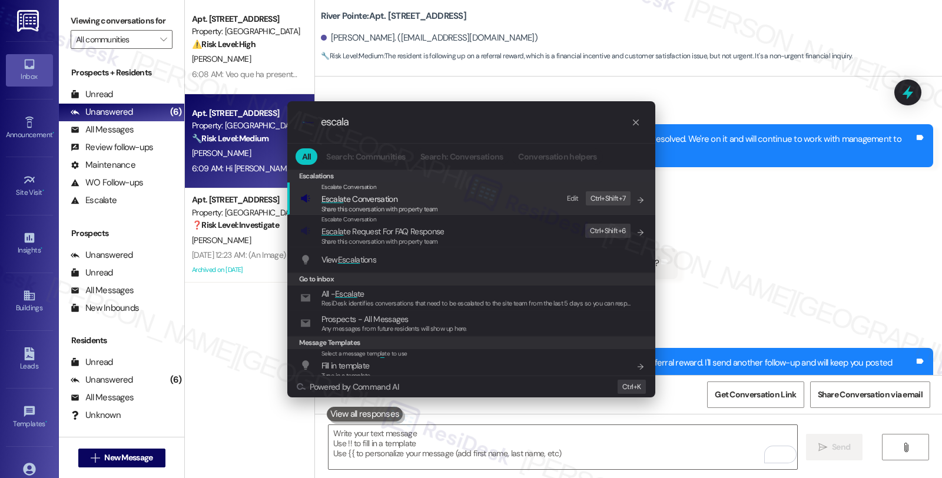
type input "escala"
click at [395, 194] on span "Escala te Conversation" at bounding box center [360, 199] width 76 height 11
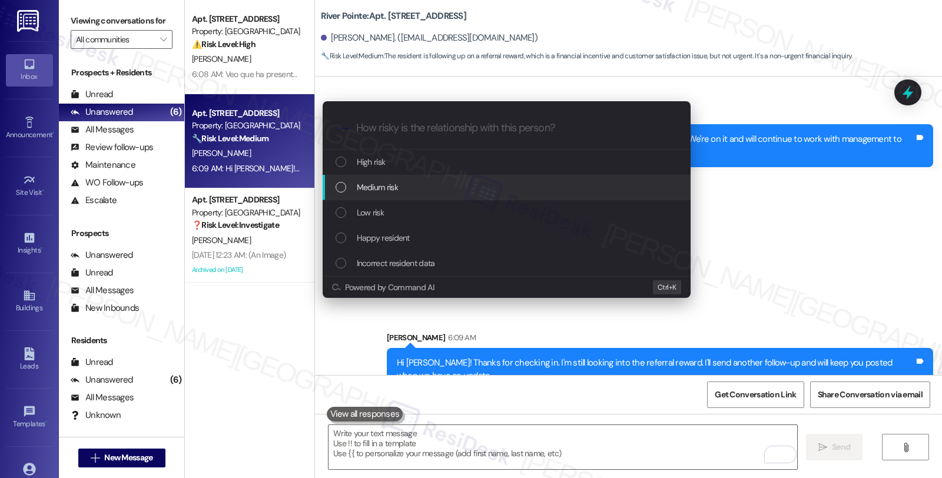
click at [401, 181] on div "Medium risk" at bounding box center [508, 187] width 344 height 13
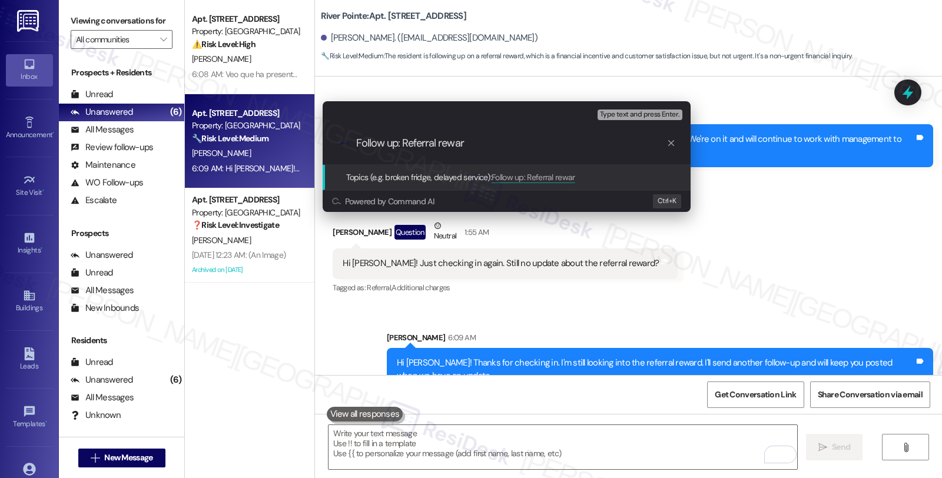
type input "Follow up: Referral reward"
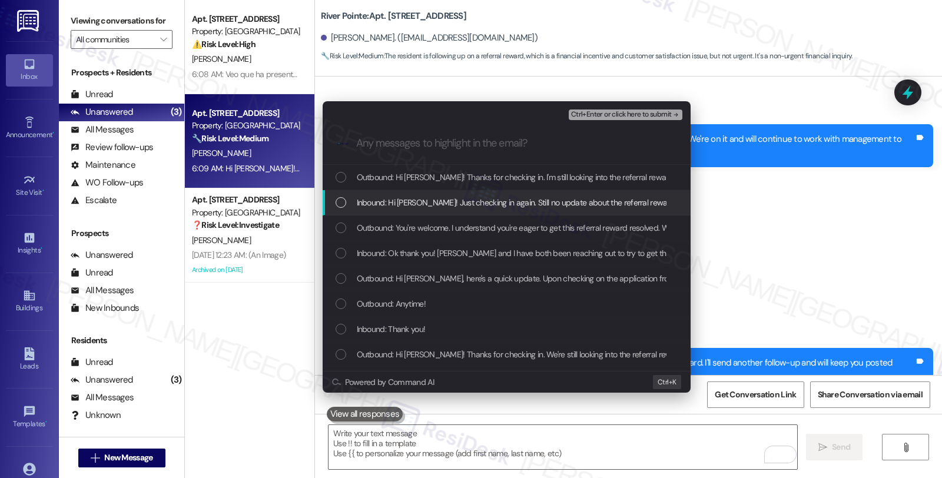
click at [402, 197] on span "Inbound: Hi Sarah! Just checking in again. Still no update about the referral r…" at bounding box center [518, 202] width 322 height 13
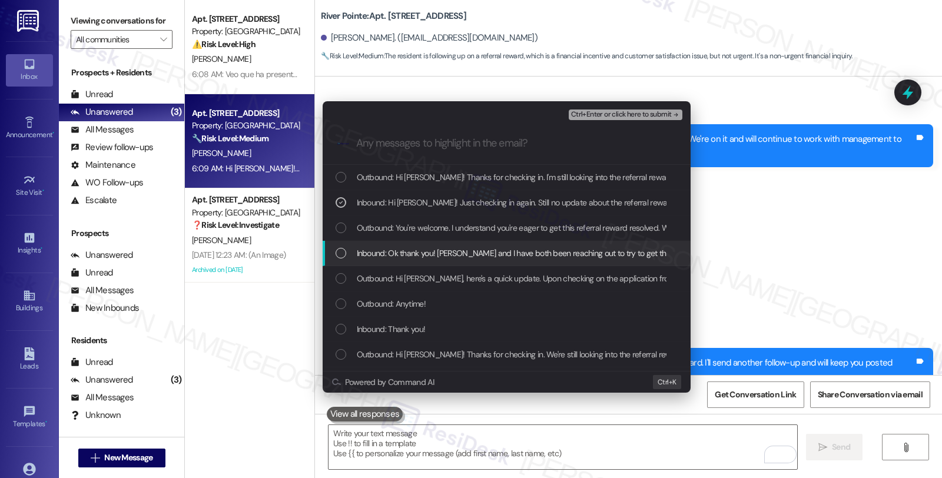
click at [413, 250] on span "Inbound: Ok thank you! Taylor and I have both been reaching out to try to get t…" at bounding box center [583, 253] width 452 height 13
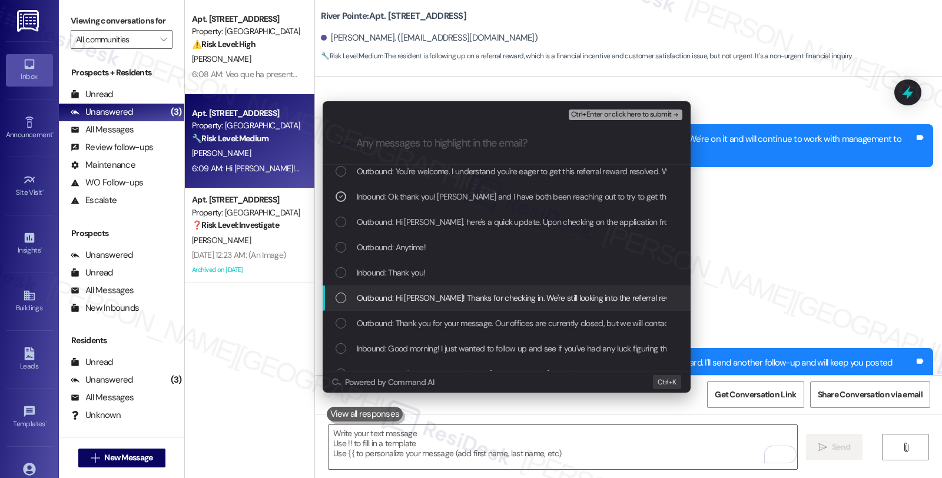
scroll to position [65, 0]
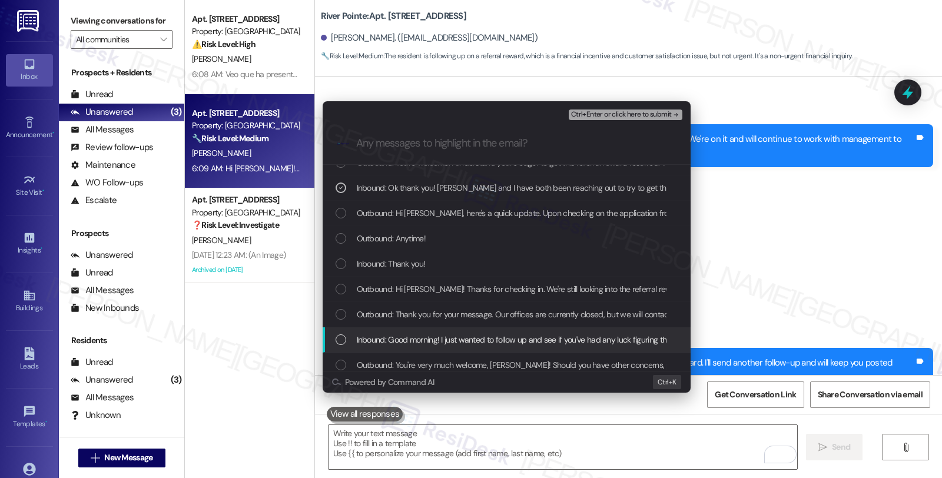
click at [490, 337] on span "Inbound: Good morning! I just wanted to follow up and see if you've had any luc…" at bounding box center [549, 339] width 384 height 13
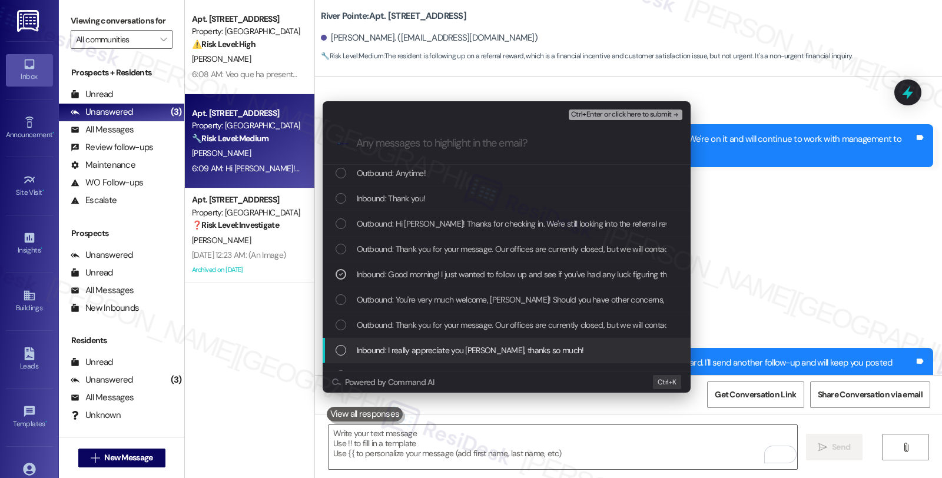
click at [513, 347] on span "Inbound: I really appreciate you Sarah, thanks so much!" at bounding box center [470, 350] width 227 height 13
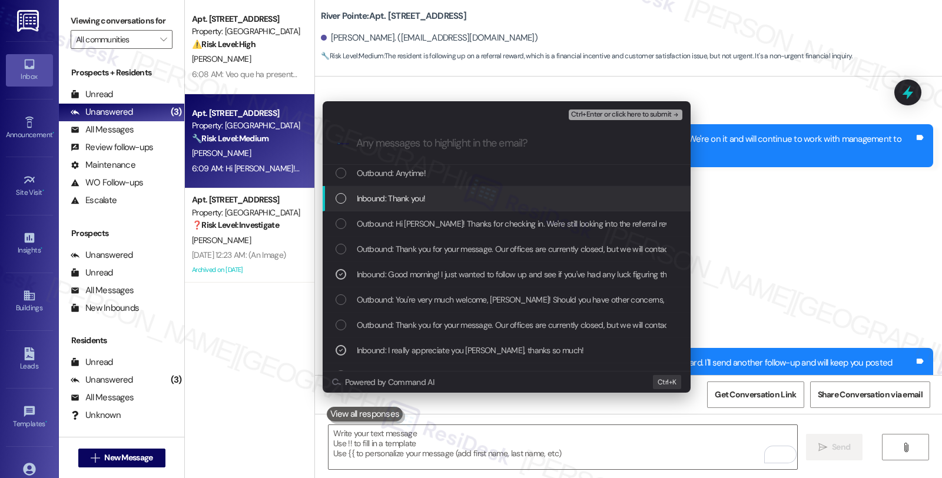
click at [438, 195] on div "Inbound: Thank you!" at bounding box center [508, 198] width 344 height 13
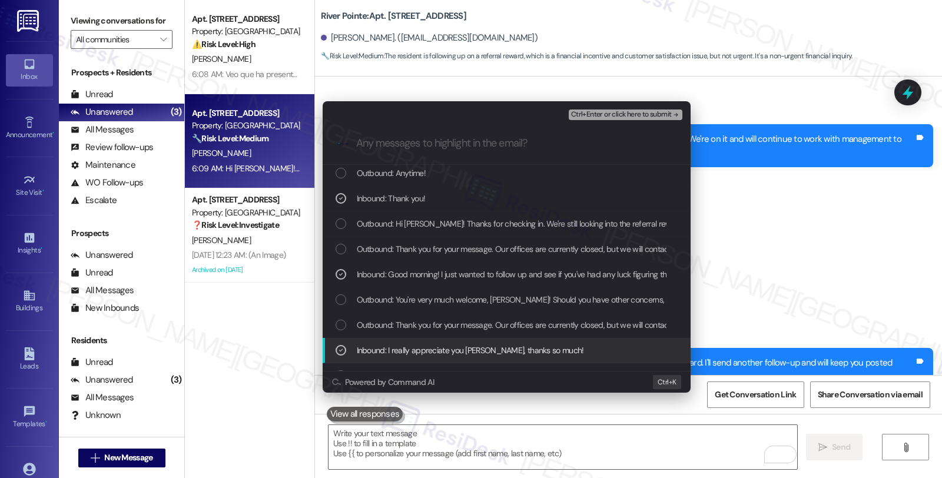
click at [516, 344] on span "Inbound: I really appreciate you Sarah, thanks so much!" at bounding box center [470, 350] width 227 height 13
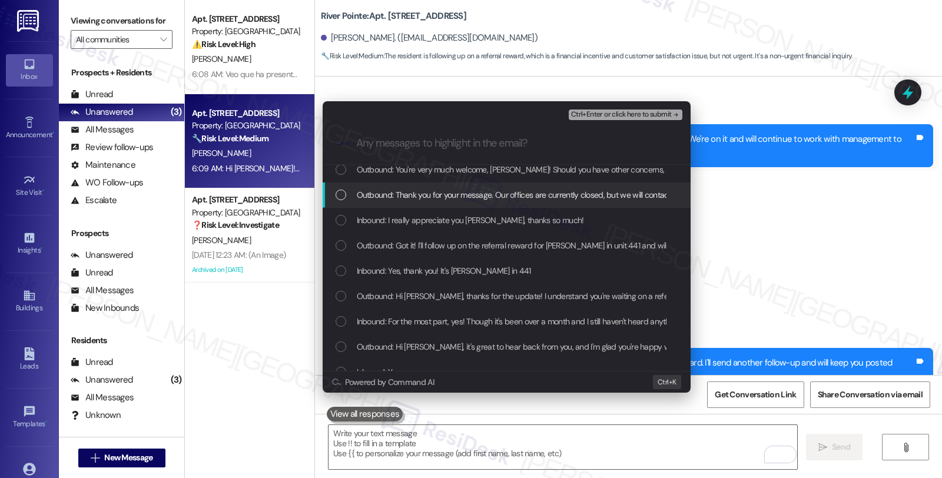
scroll to position [261, 0]
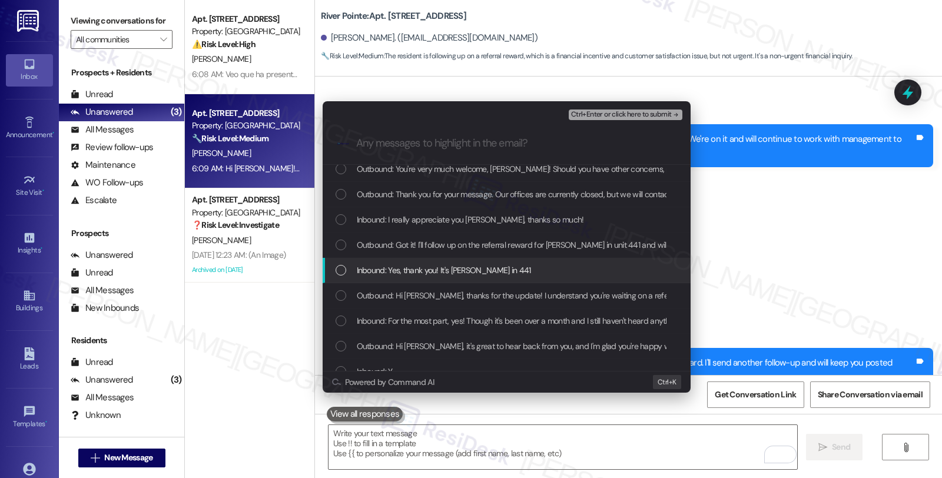
click at [496, 261] on div "Inbound: Yes, thank you! It's Taylor Reid in 441" at bounding box center [507, 270] width 368 height 25
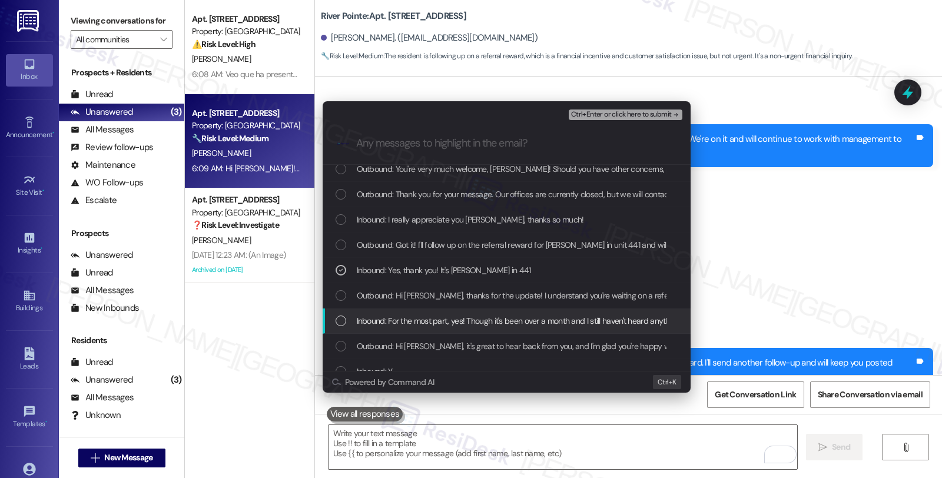
click at [573, 324] on span "Inbound: For the most part, yes! Though it's been over a month and I still have…" at bounding box center [766, 320] width 819 height 13
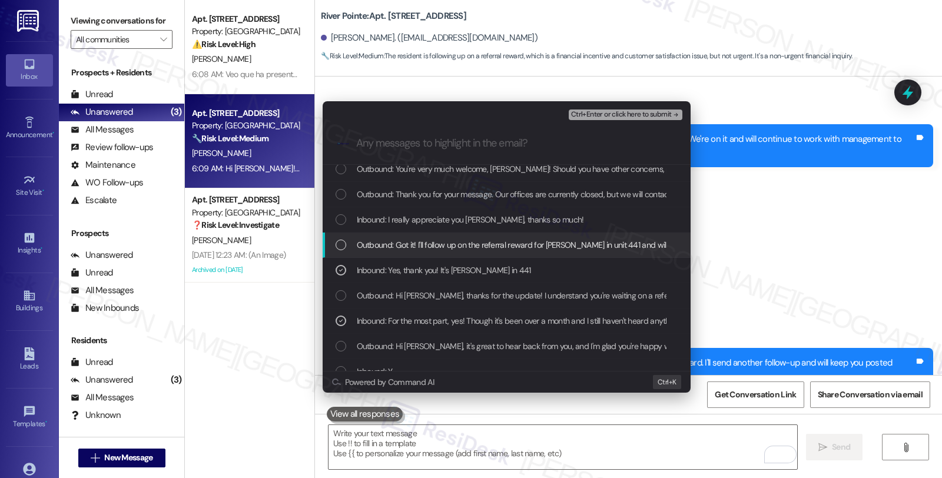
click at [644, 112] on span "Ctrl+Enter or click here to submit" at bounding box center [621, 115] width 101 height 8
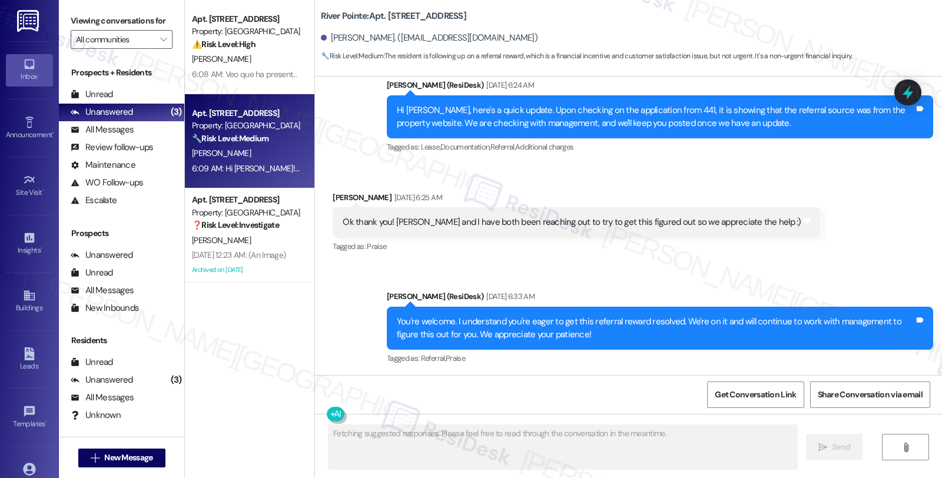
scroll to position [6213, 0]
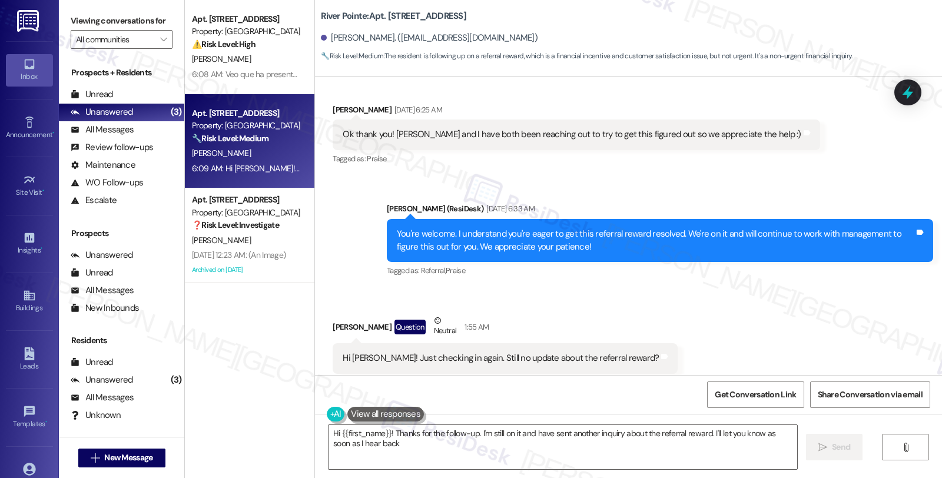
type textarea "Hi {{first_name}}! Thanks for the follow-up. I'm still on it and have sent anot…"
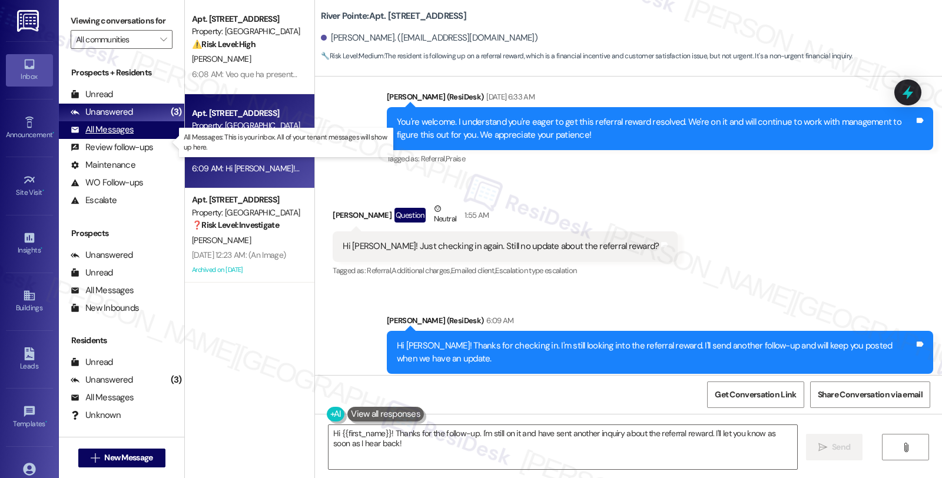
click at [118, 136] on div "All Messages" at bounding box center [102, 130] width 63 height 12
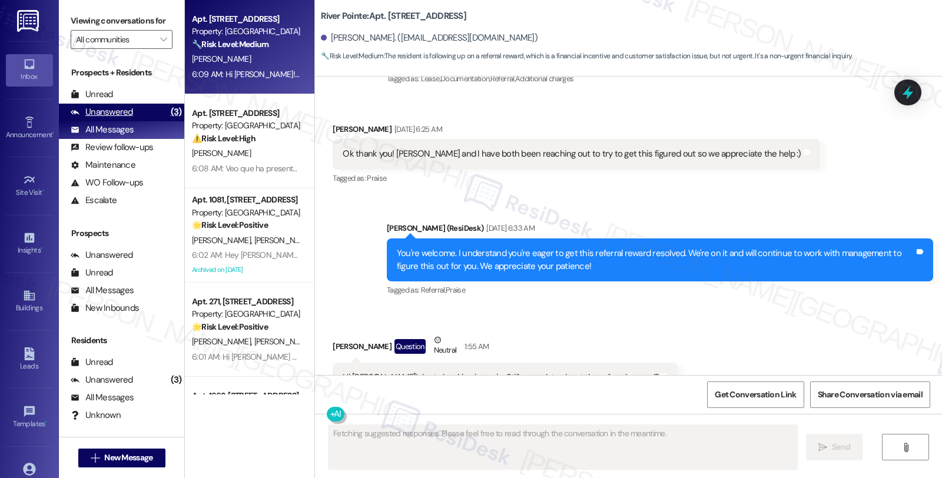
scroll to position [6213, 0]
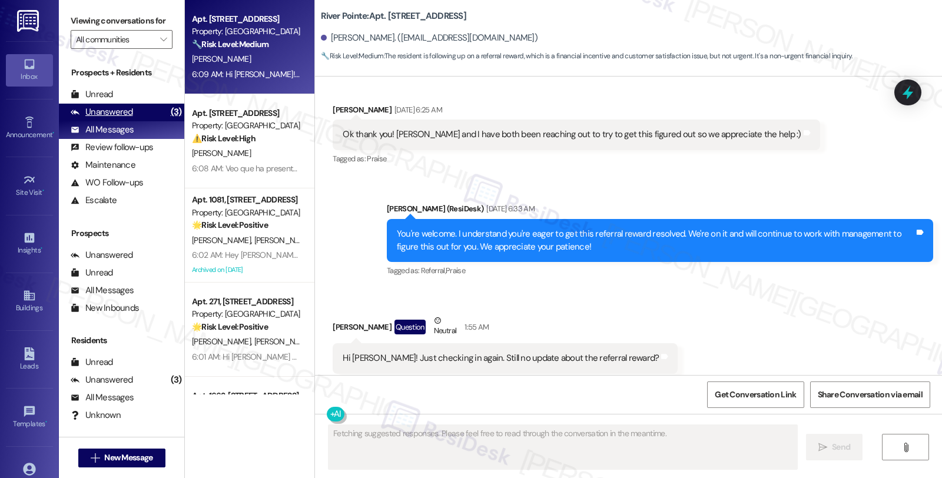
click at [120, 118] on div "Unanswered" at bounding box center [102, 112] width 62 height 12
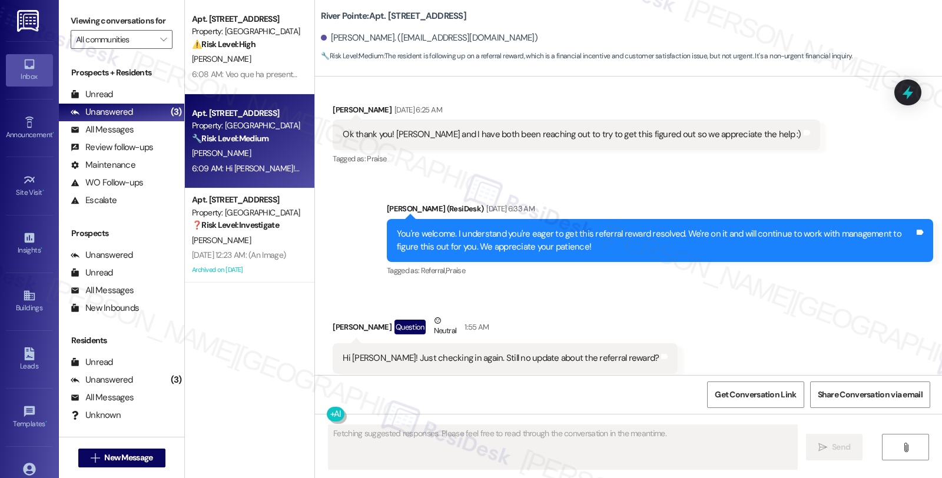
scroll to position [6564, 0]
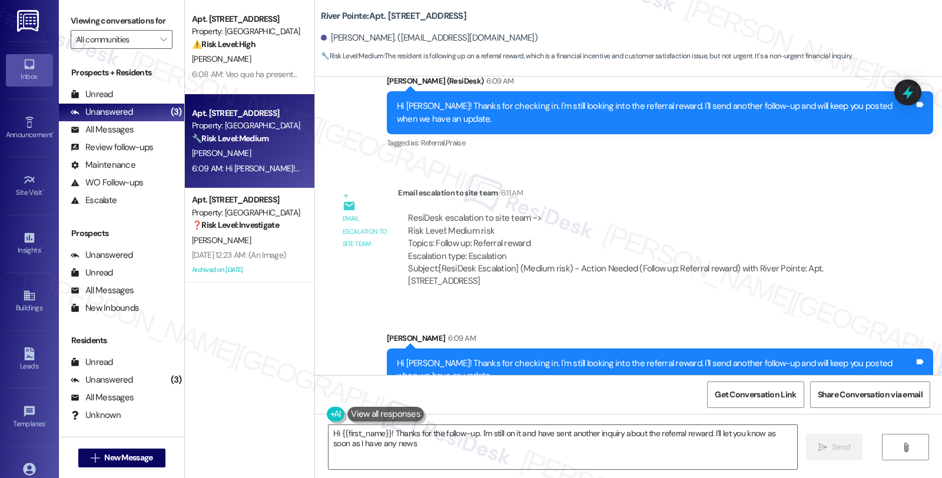
type textarea "Hi {{first_name}}! Thanks for the follow-up. I'm still on it and have sent anot…"
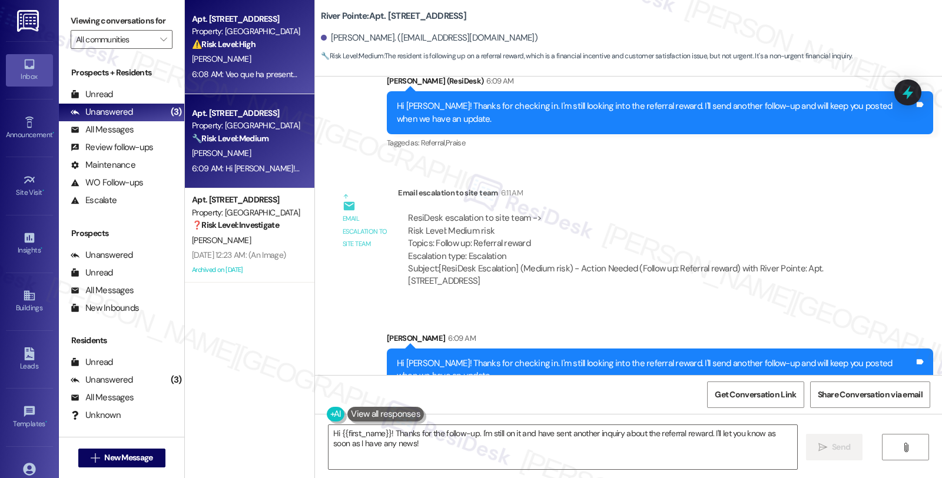
click at [226, 71] on div "6:08 AM: Veo que ha presentado la orden de trabajo #280825 para la estufa. ¿Tam…" at bounding box center [795, 74] width 1206 height 11
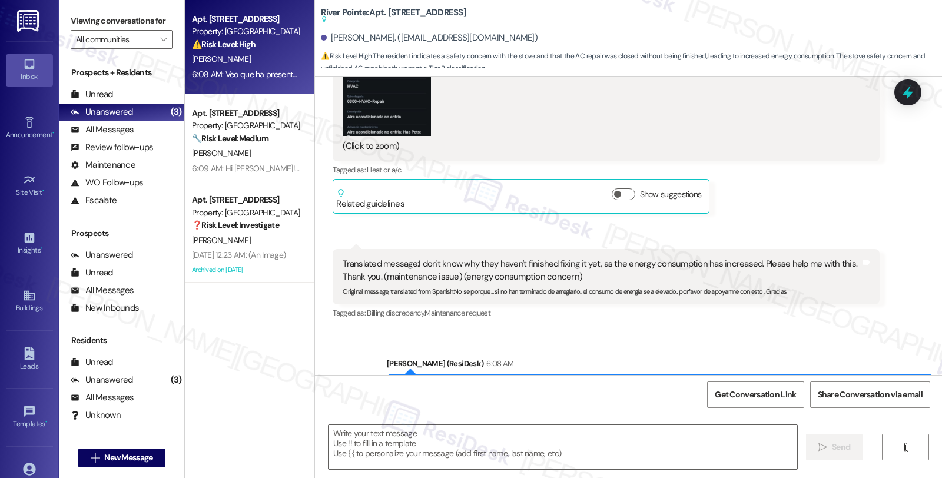
type textarea "Fetching suggested responses. Please feel free to read through the conversation…"
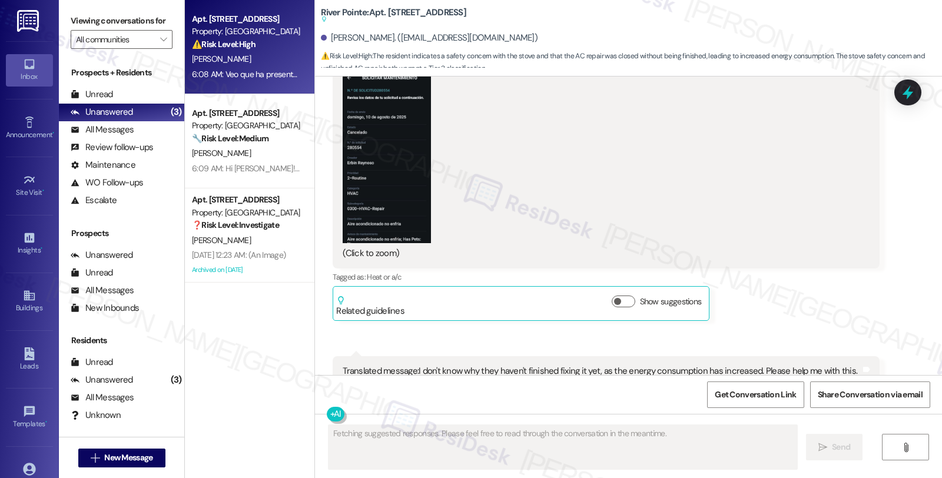
scroll to position [8157, 0]
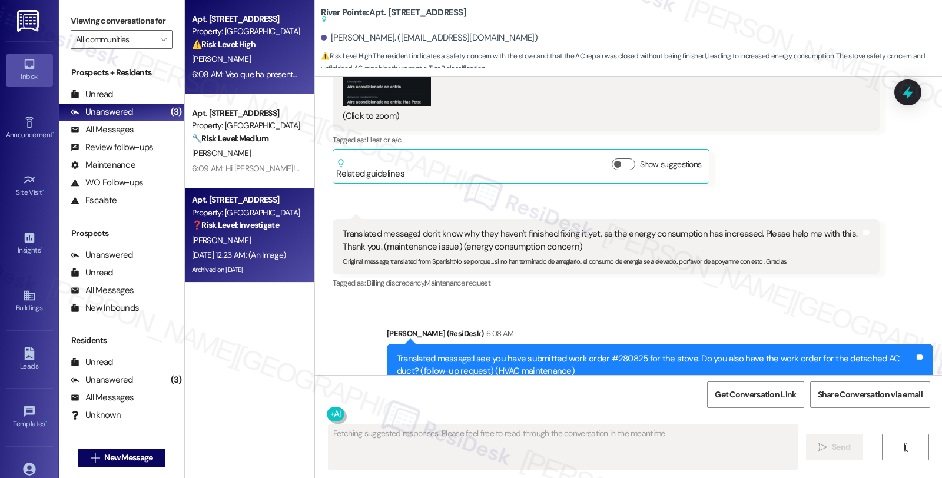
click at [252, 228] on strong "❓ Risk Level: Investigate" at bounding box center [235, 225] width 87 height 11
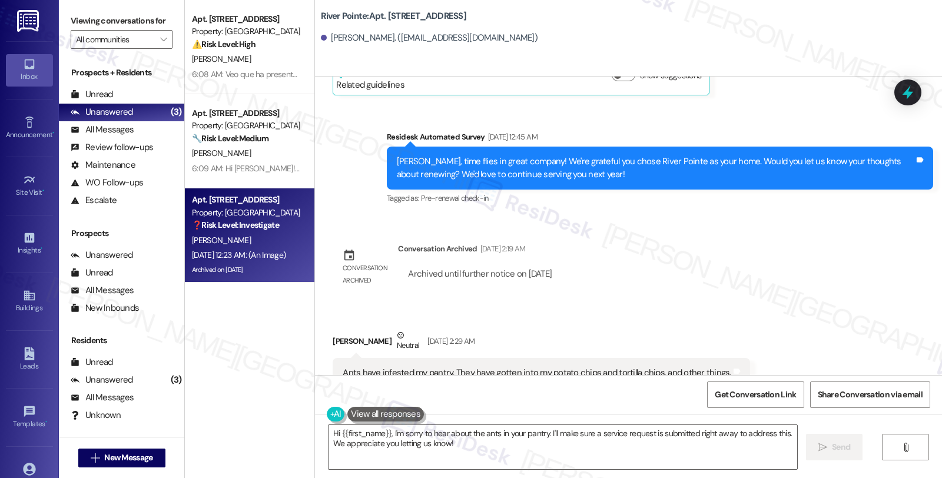
scroll to position [7956, 0]
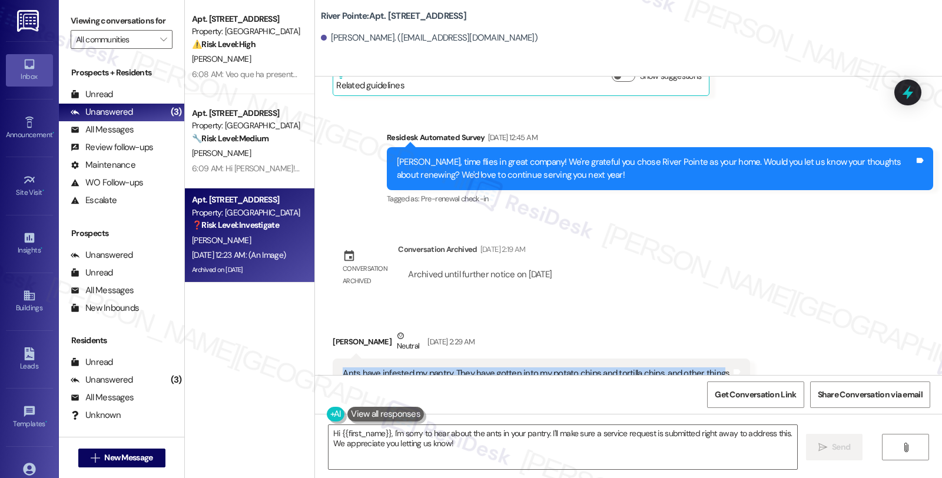
drag, startPoint x: 333, startPoint y: 285, endPoint x: 708, endPoint y: 287, distance: 375.1
click at [708, 367] on div "Ants have infested my pantry. They have gotten into my potato chips and tortill…" at bounding box center [537, 379] width 390 height 25
copy div "Ants have infested my pantry. They have gotten into my potato chips and tortill…"
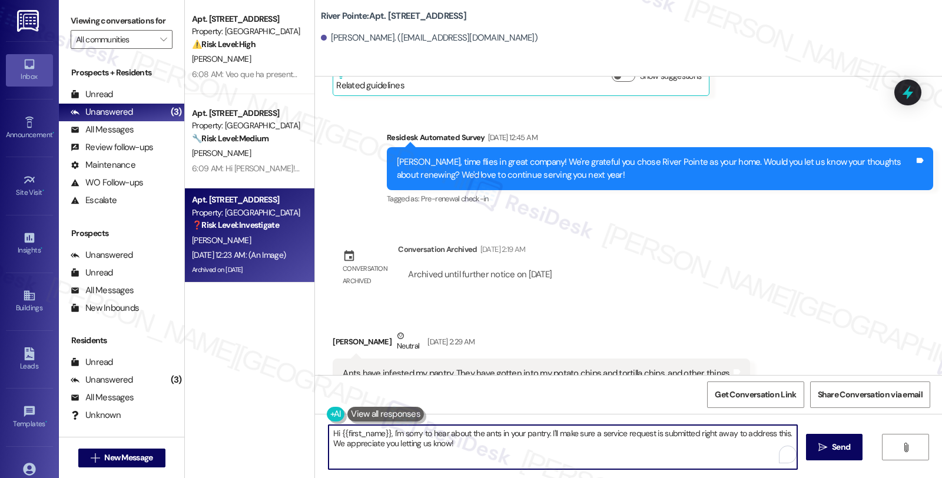
drag, startPoint x: 546, startPoint y: 433, endPoint x: 614, endPoint y: 444, distance: 68.6
click at [614, 444] on textarea "Hi {{first_name}}, I'm sorry to hear about the ants in your pantry. I'll make s…" at bounding box center [563, 447] width 469 height 44
paste textarea "Can you confirm if the ants are coming from a specific area, like a crack in th…"
click at [613, 436] on textarea "Hi {{first_name}}, I'm sorry to hear about the ants in your pantry. I'm happy t…" at bounding box center [563, 447] width 469 height 44
type textarea "Hi {{first_name}}, I'm sorry to hear about the ants in your pantry. I'm happy t…"
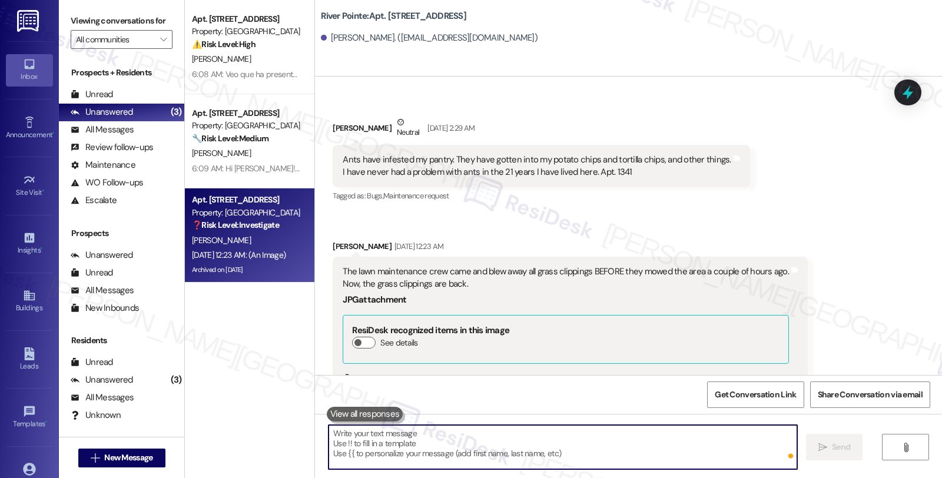
scroll to position [8217, 0]
